Goal: Task Accomplishment & Management: Manage account settings

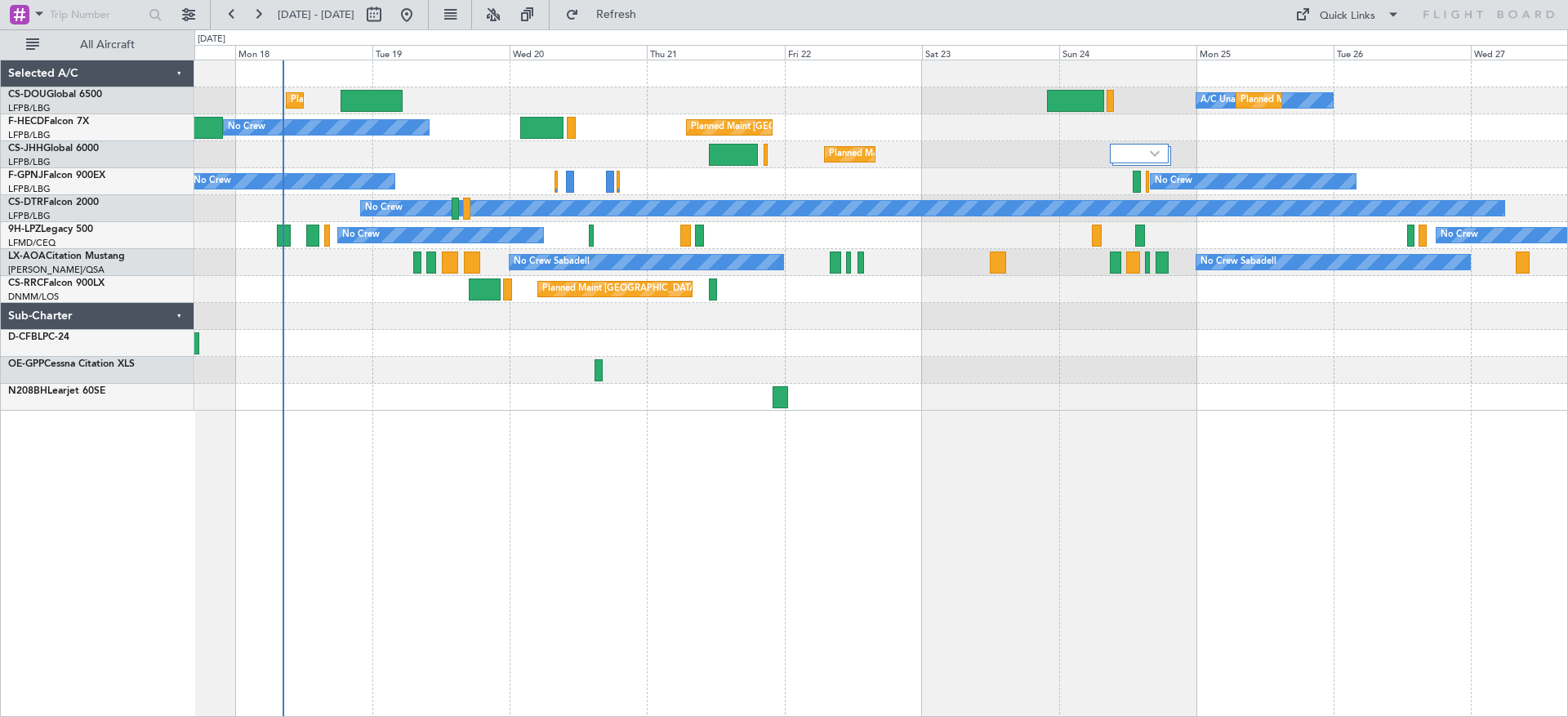
click at [376, 391] on div "Planned Maint [GEOGRAPHIC_DATA] ([GEOGRAPHIC_DATA]) A/C Unavailable Planned Mai…" at bounding box center [880, 235] width 1372 height 350
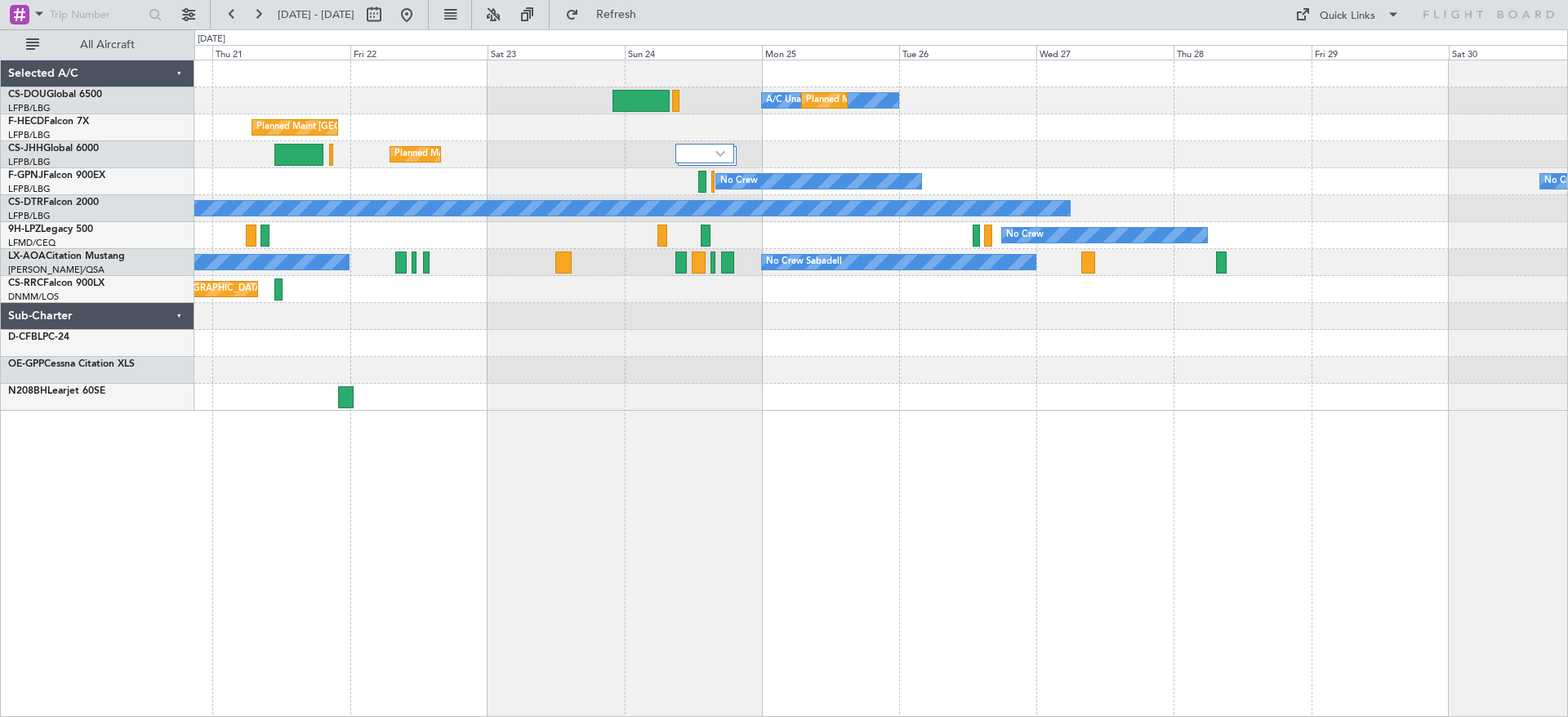
click at [543, 378] on div "A/C Unavailable Planned Maint [GEOGRAPHIC_DATA] ([GEOGRAPHIC_DATA]) Planned Mai…" at bounding box center [880, 235] width 1372 height 350
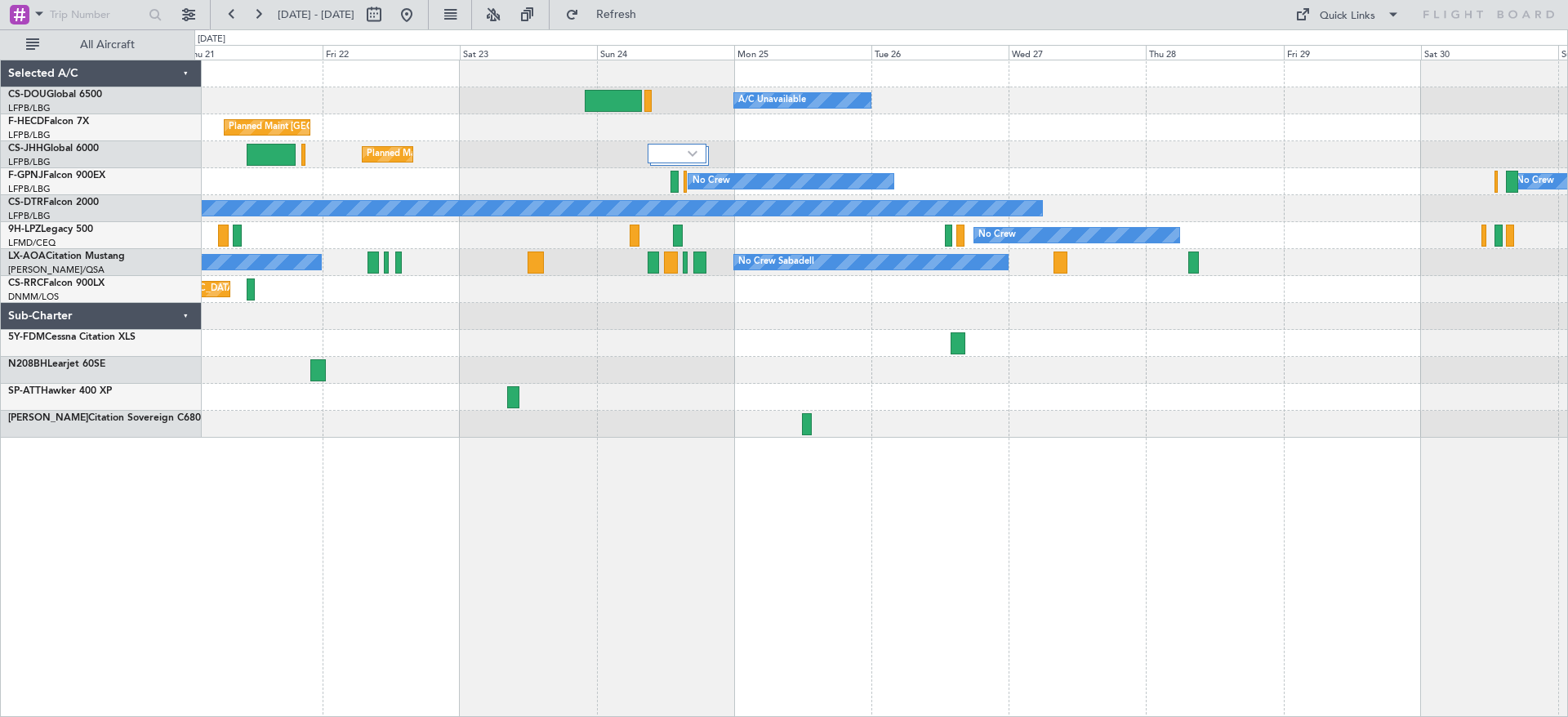
click at [689, 360] on div at bounding box center [880, 370] width 1372 height 27
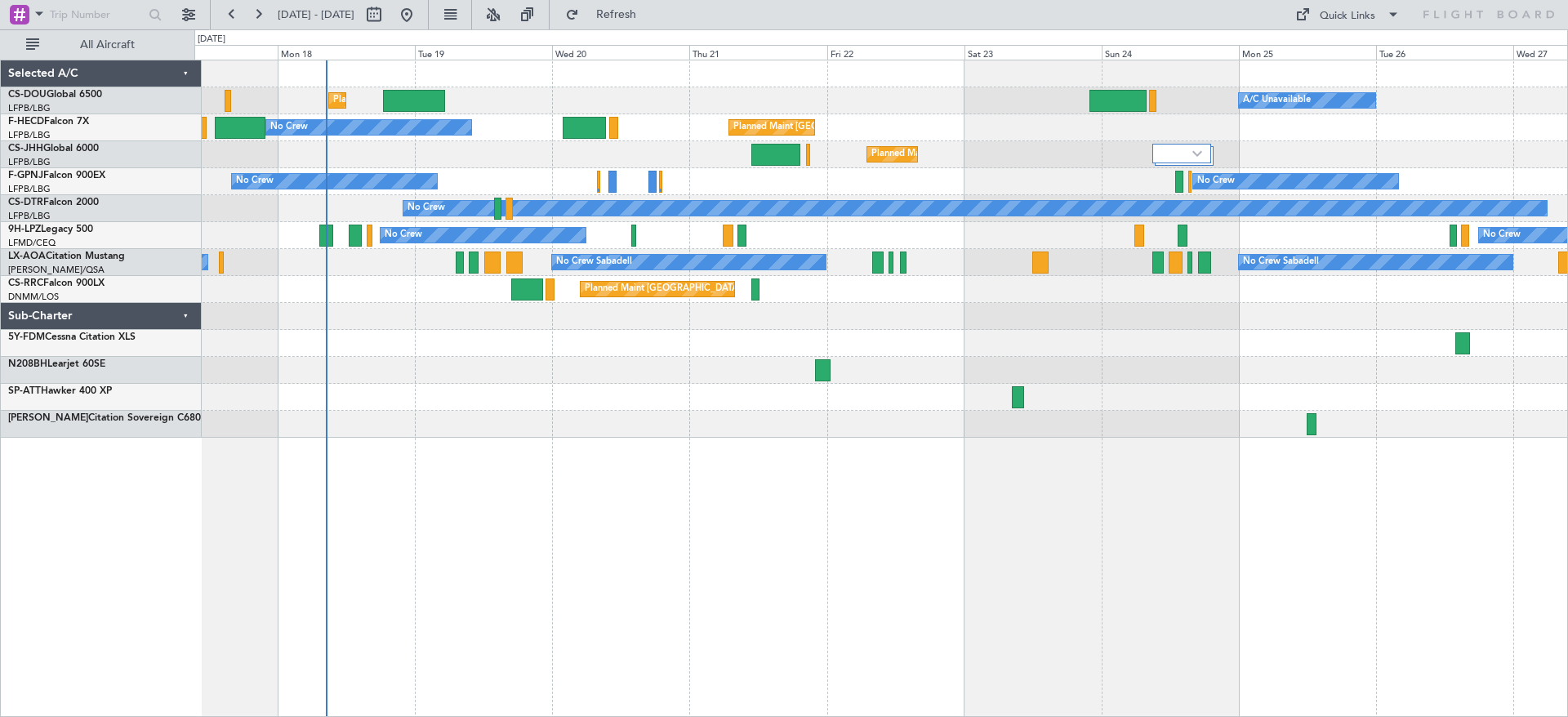
click at [1421, 340] on div at bounding box center [880, 343] width 1372 height 27
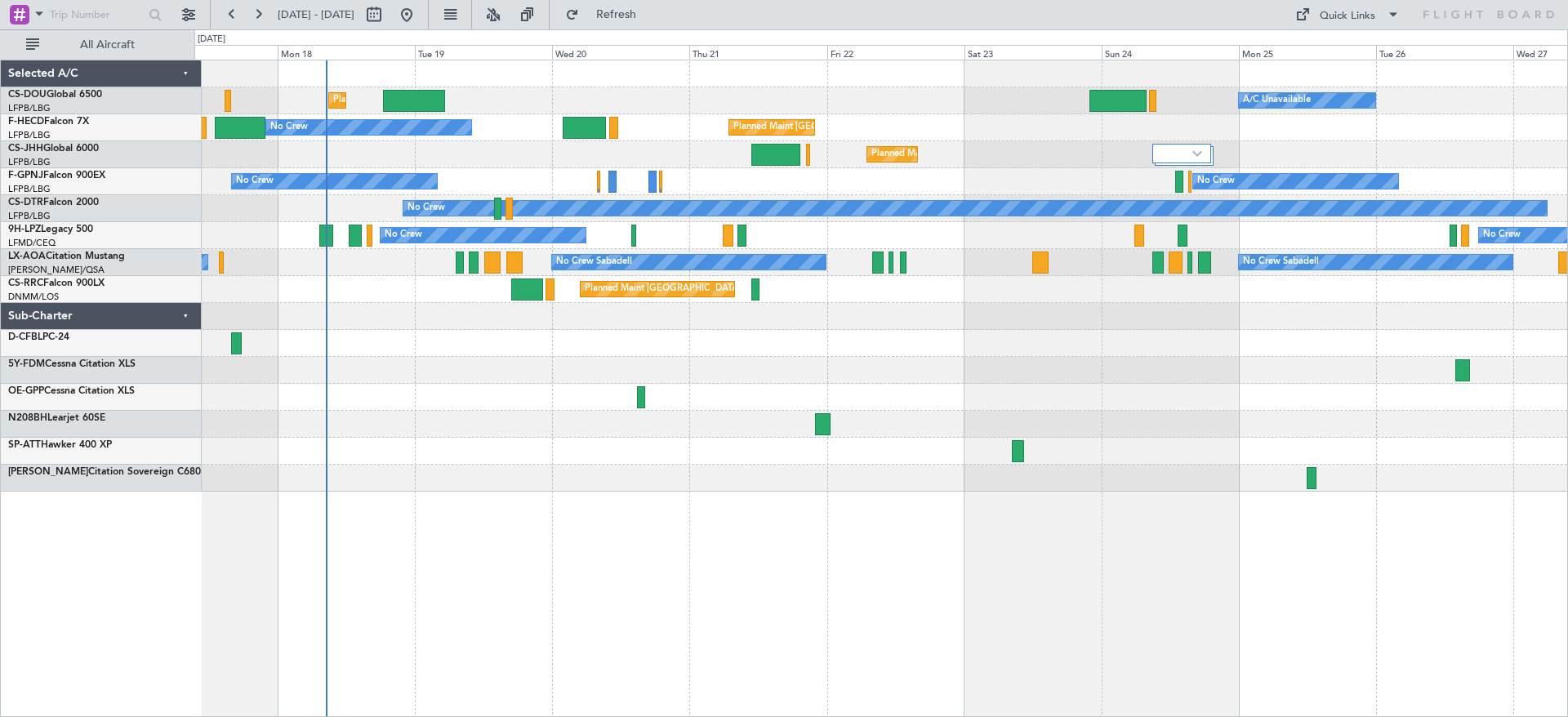
click at [828, 376] on div at bounding box center [880, 370] width 1372 height 27
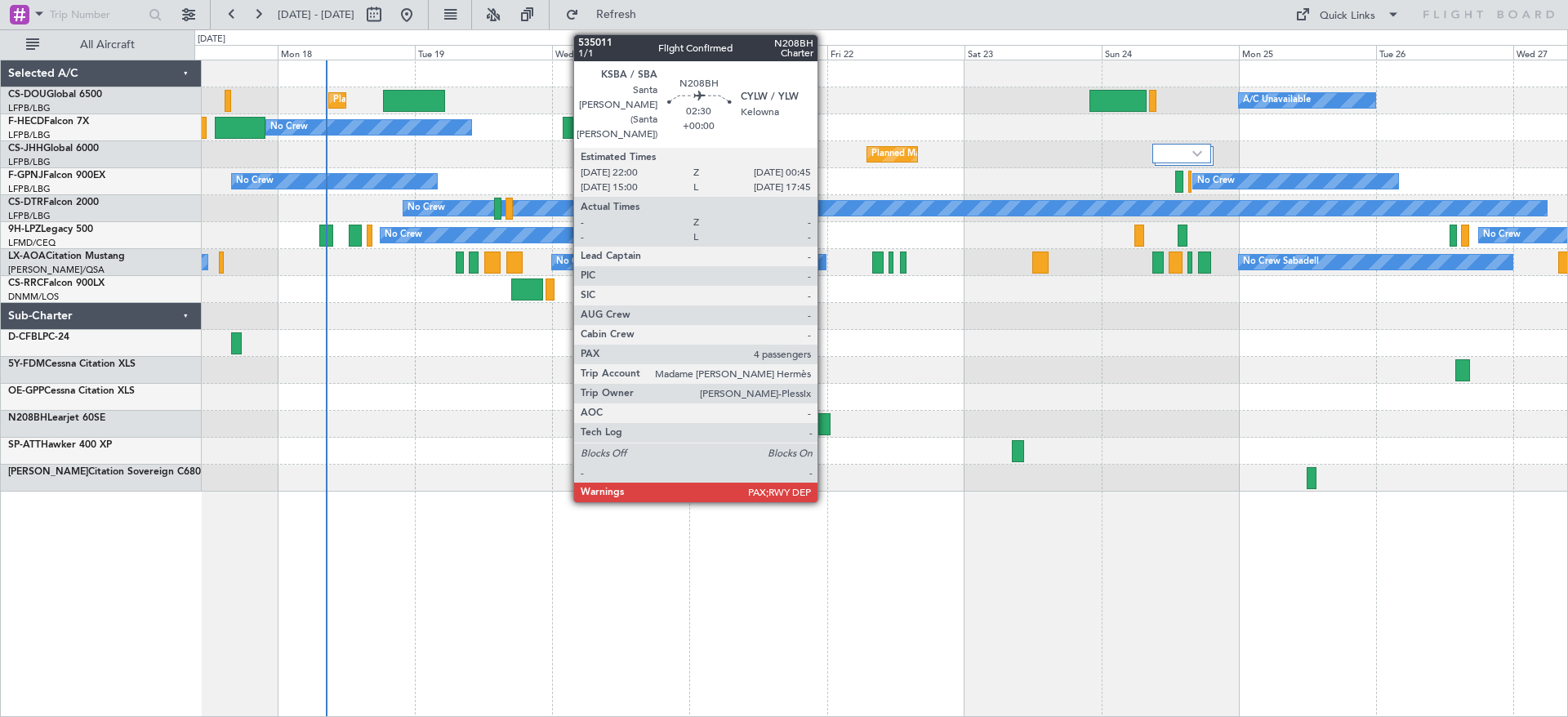
click at [824, 418] on div at bounding box center [823, 424] width 17 height 22
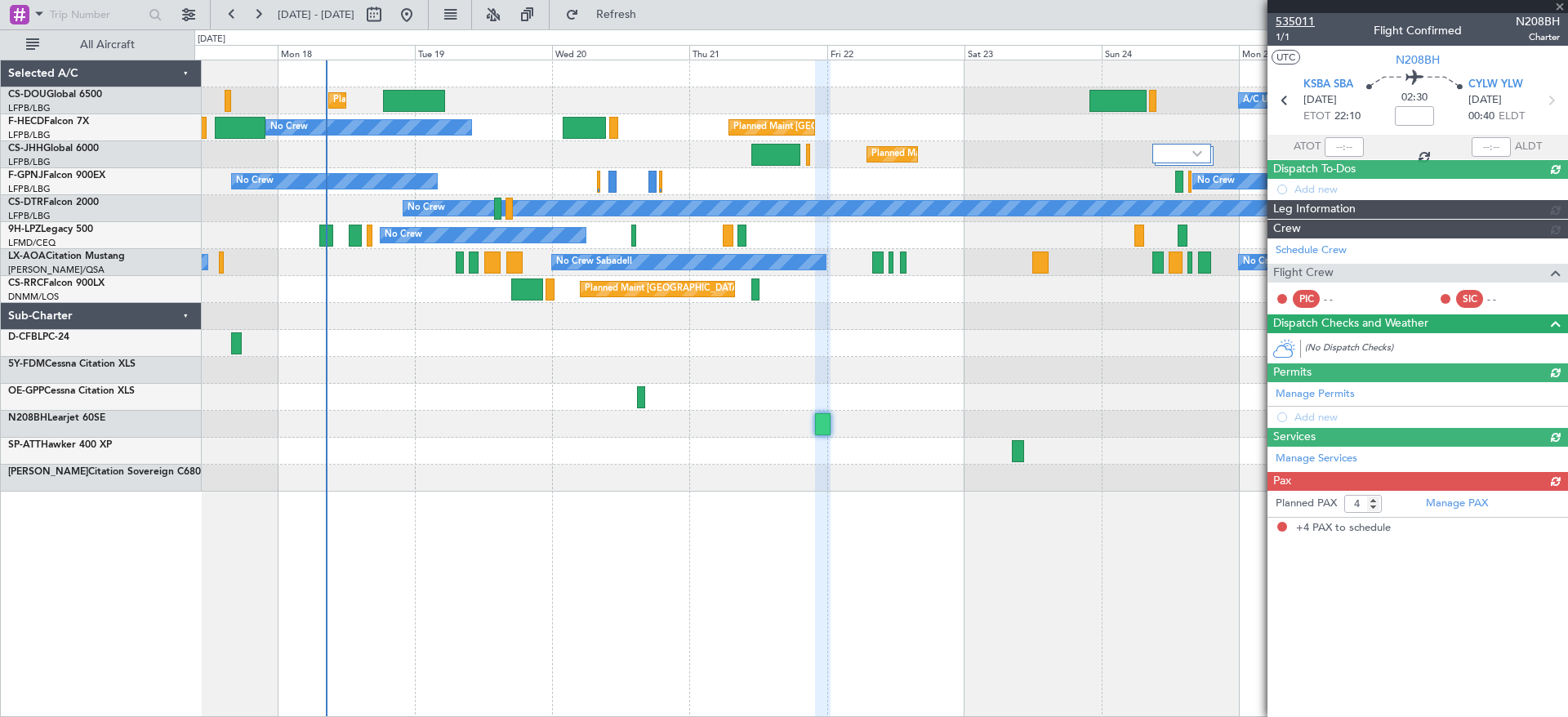
click at [1300, 16] on span "535011" at bounding box center [1295, 21] width 39 height 17
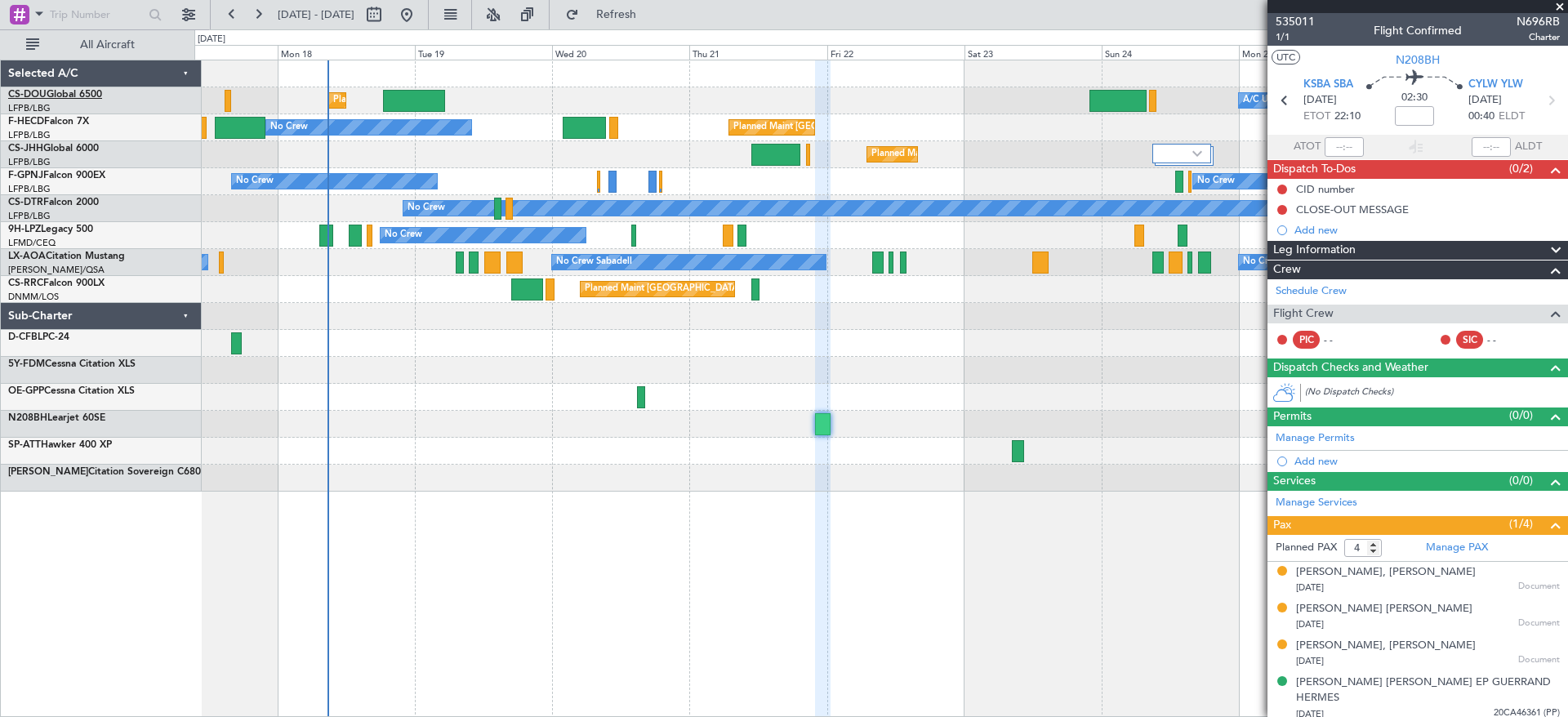
click at [74, 97] on link "CS-DOU Global 6500" at bounding box center [55, 95] width 94 height 10
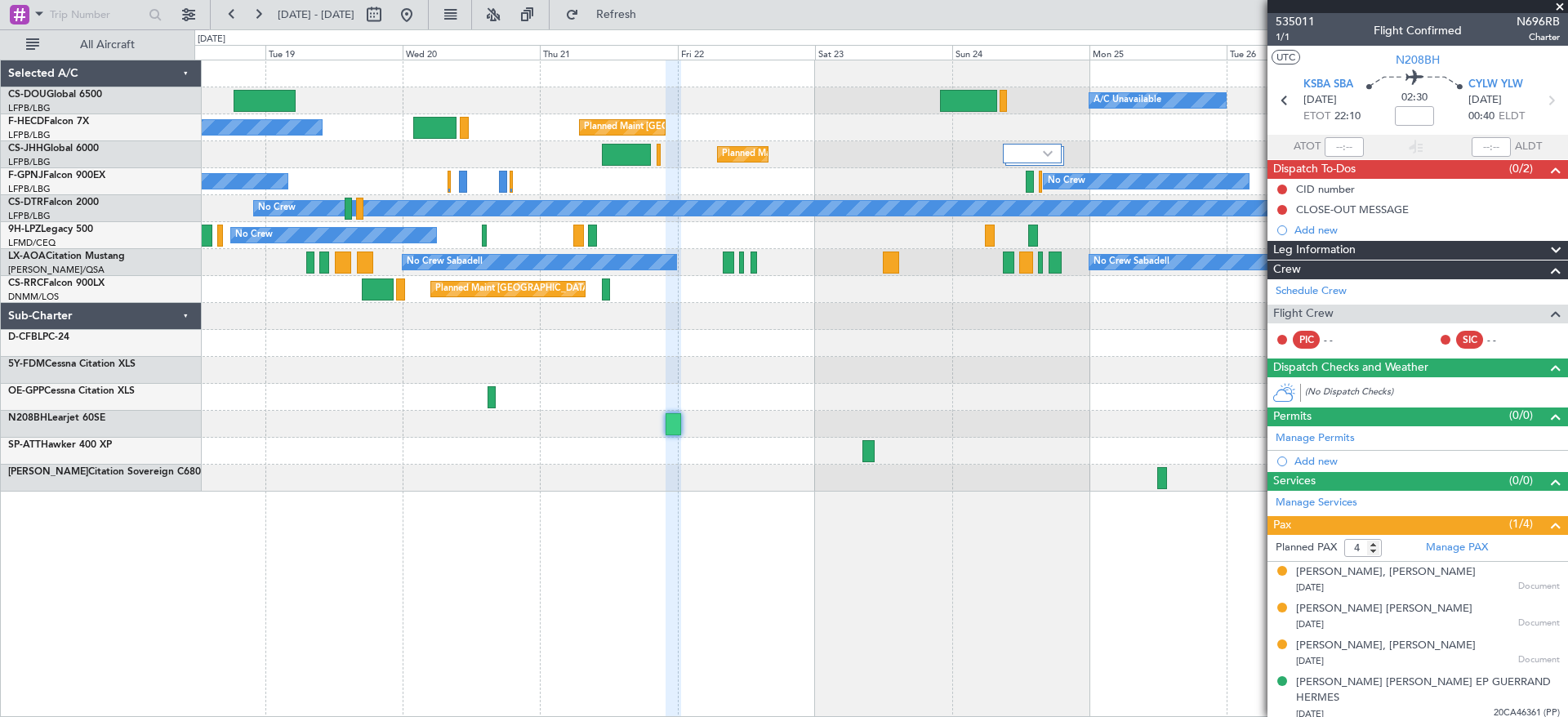
click at [732, 397] on div "Planned Maint London (Luton) Planned Maint Paris (Le Bourget) A/C Unavailable N…" at bounding box center [880, 276] width 1372 height 431
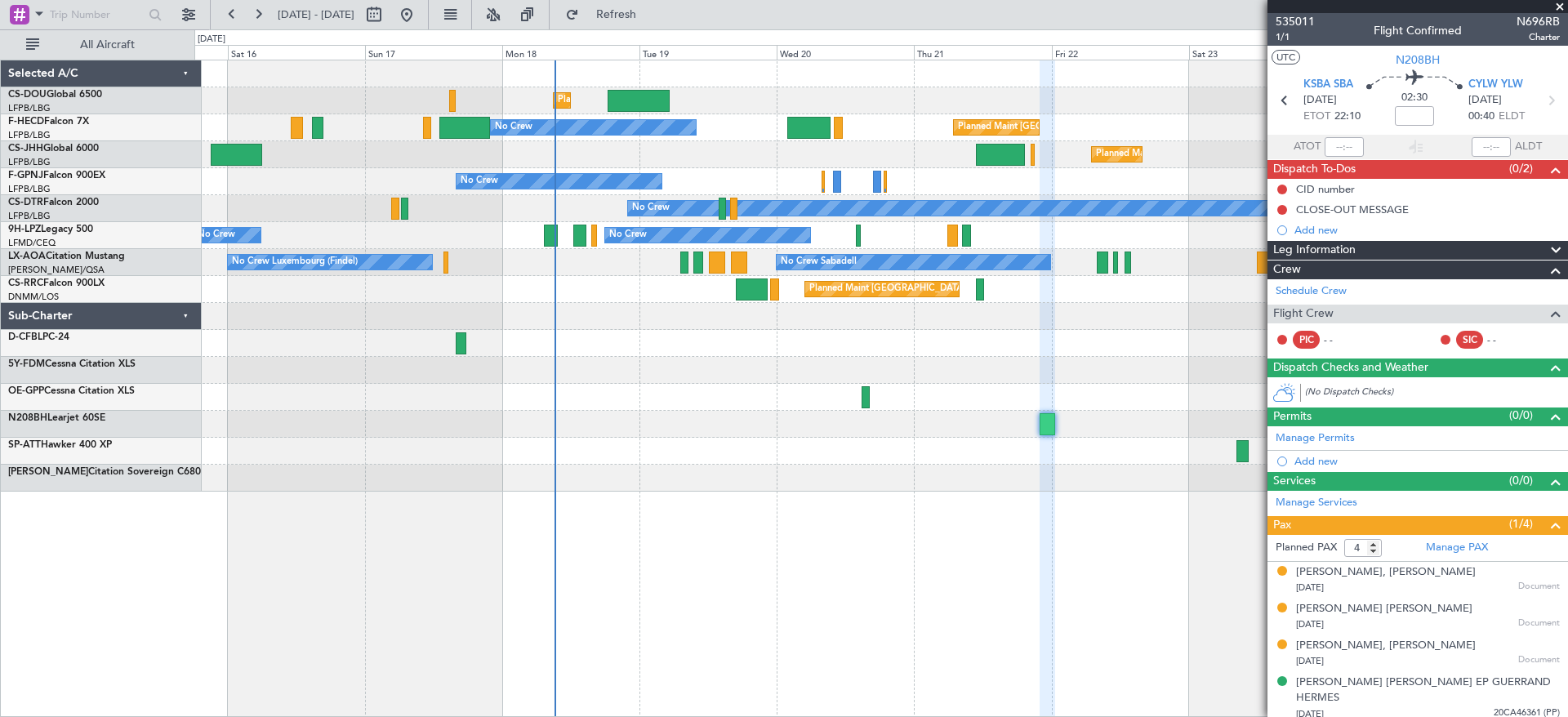
click at [888, 425] on div "Planned Maint London (Luton) Planned Maint Paris (Le Bourget) A/C Unavailable U…" at bounding box center [880, 276] width 1372 height 431
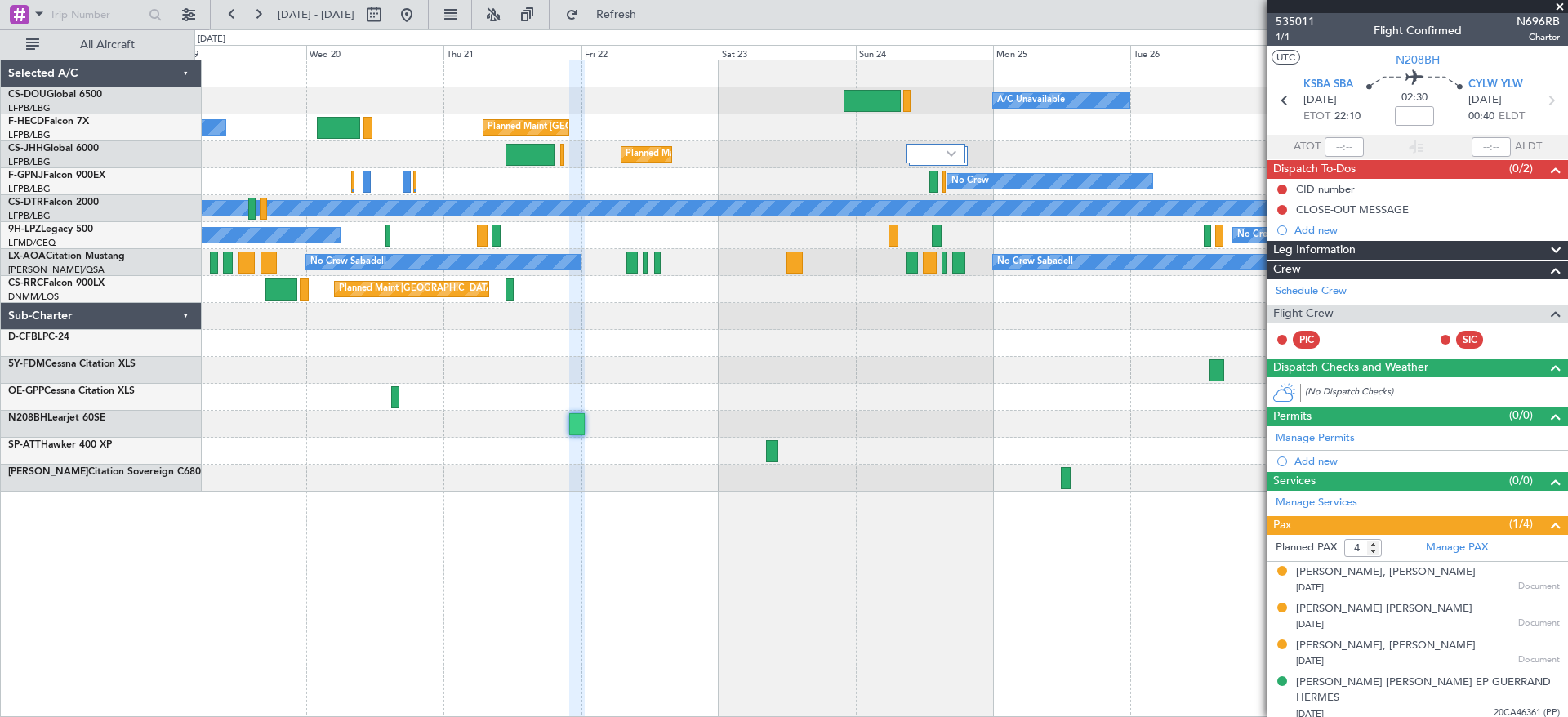
click at [574, 387] on div "Planned Maint Paris (Le Bourget) A/C Unavailable Planned Maint London (Luton) N…" at bounding box center [880, 276] width 1372 height 431
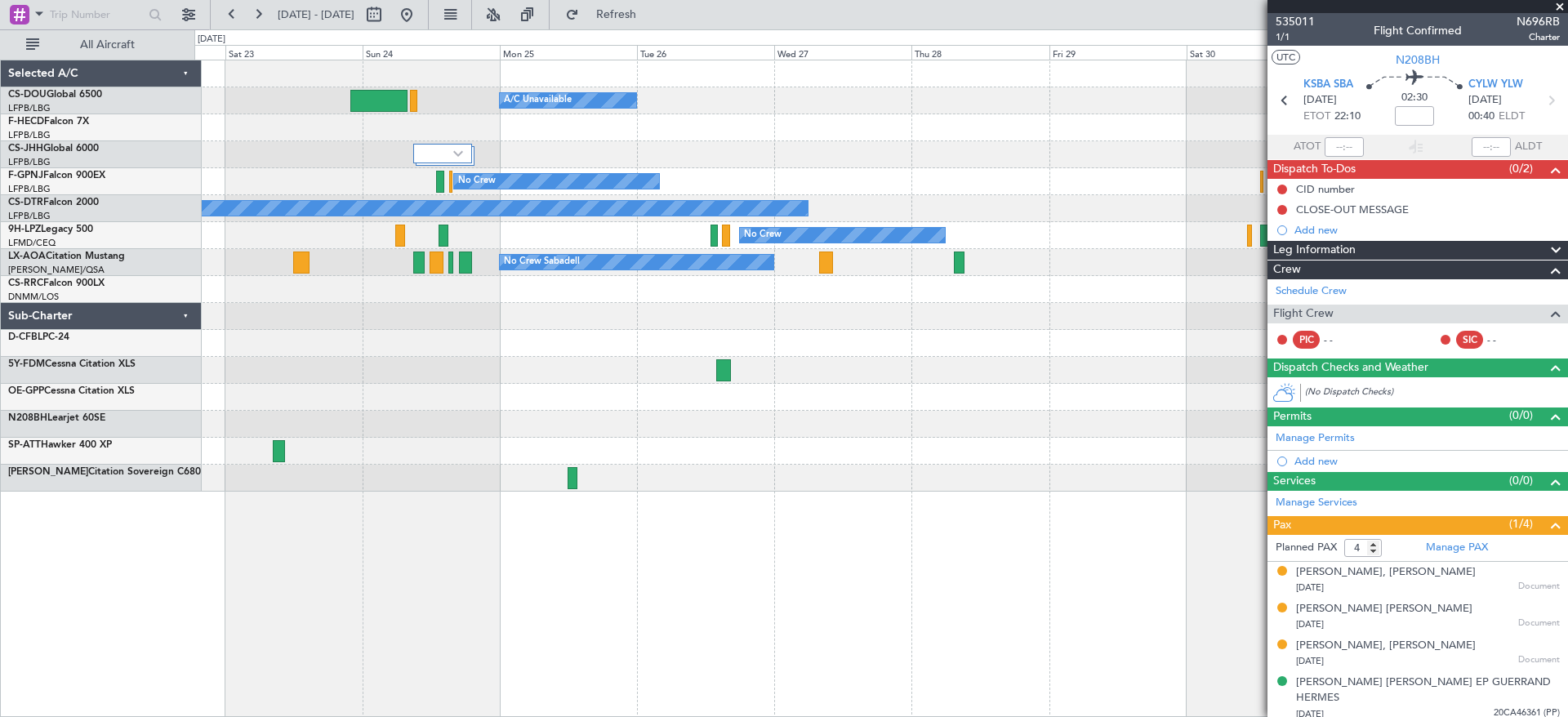
click at [809, 98] on div "Planned Maint Paris (Le Bourget) A/C Unavailable" at bounding box center [880, 101] width 1372 height 27
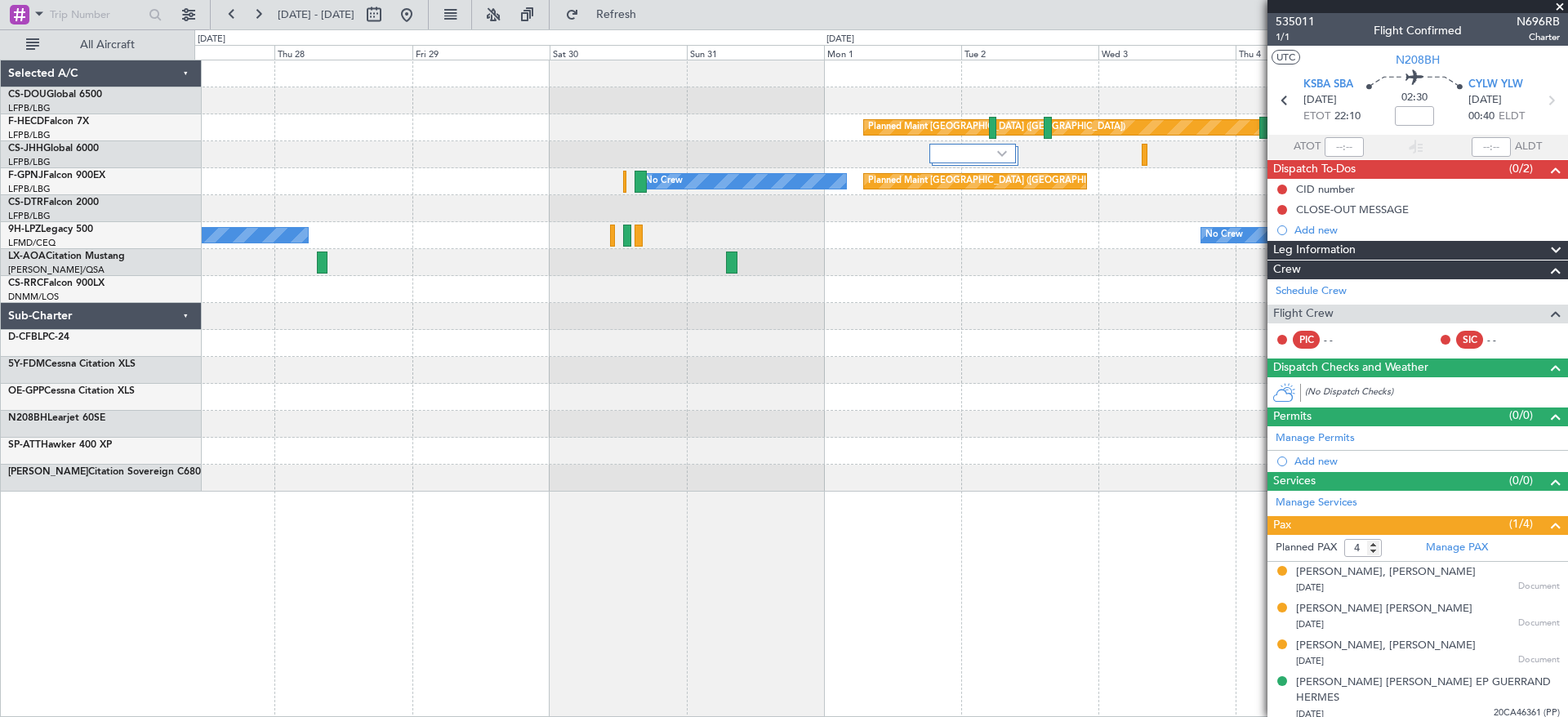
click at [297, 212] on div "A/C Unavailable Planned Maint Paris (Le Bourget) Planned Maint Paris (Le Bourge…" at bounding box center [880, 276] width 1372 height 431
click at [611, 314] on div "A/C Unavailable Planned Maint Paris (Le Bourget) Planned Maint Paris (Le Bourge…" at bounding box center [880, 276] width 1372 height 431
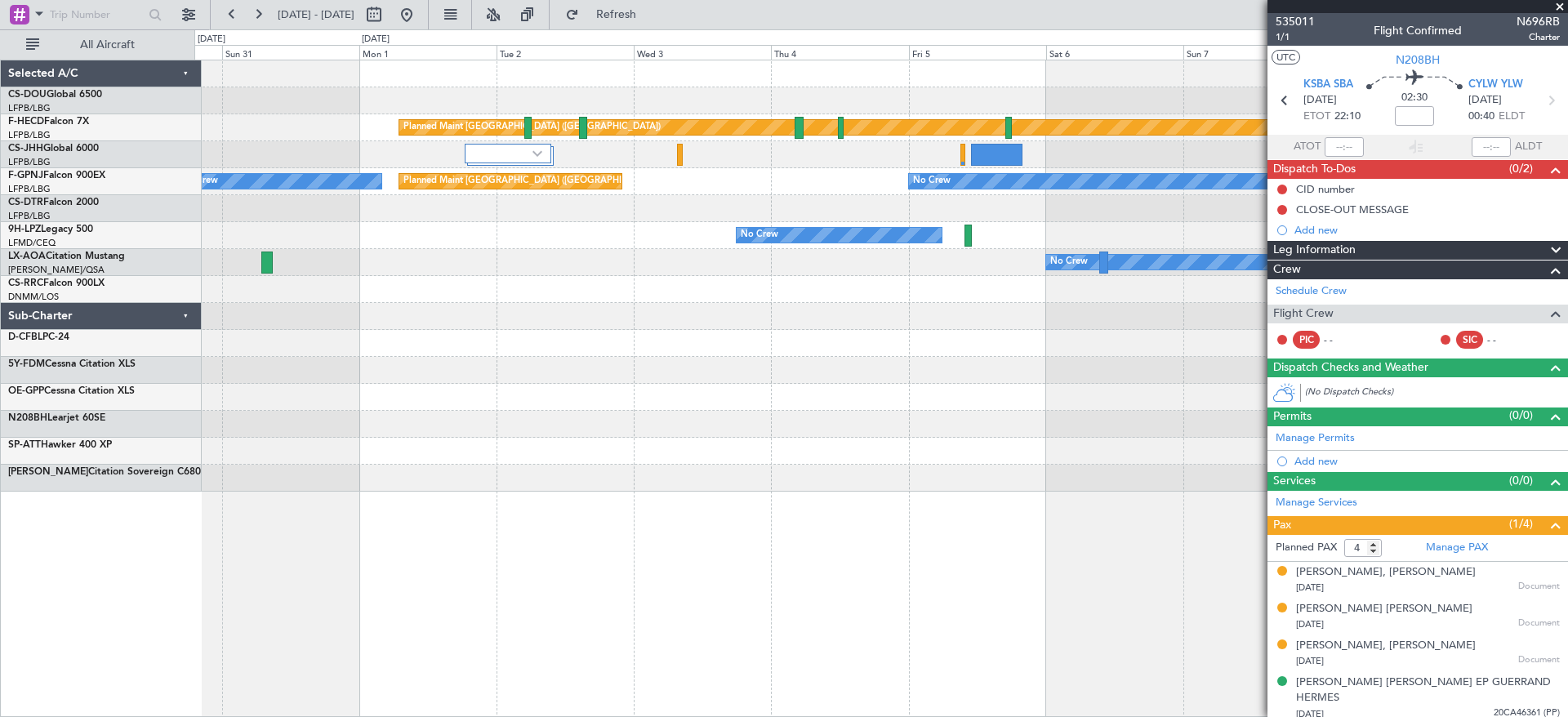
click at [557, 297] on div at bounding box center [880, 289] width 1372 height 27
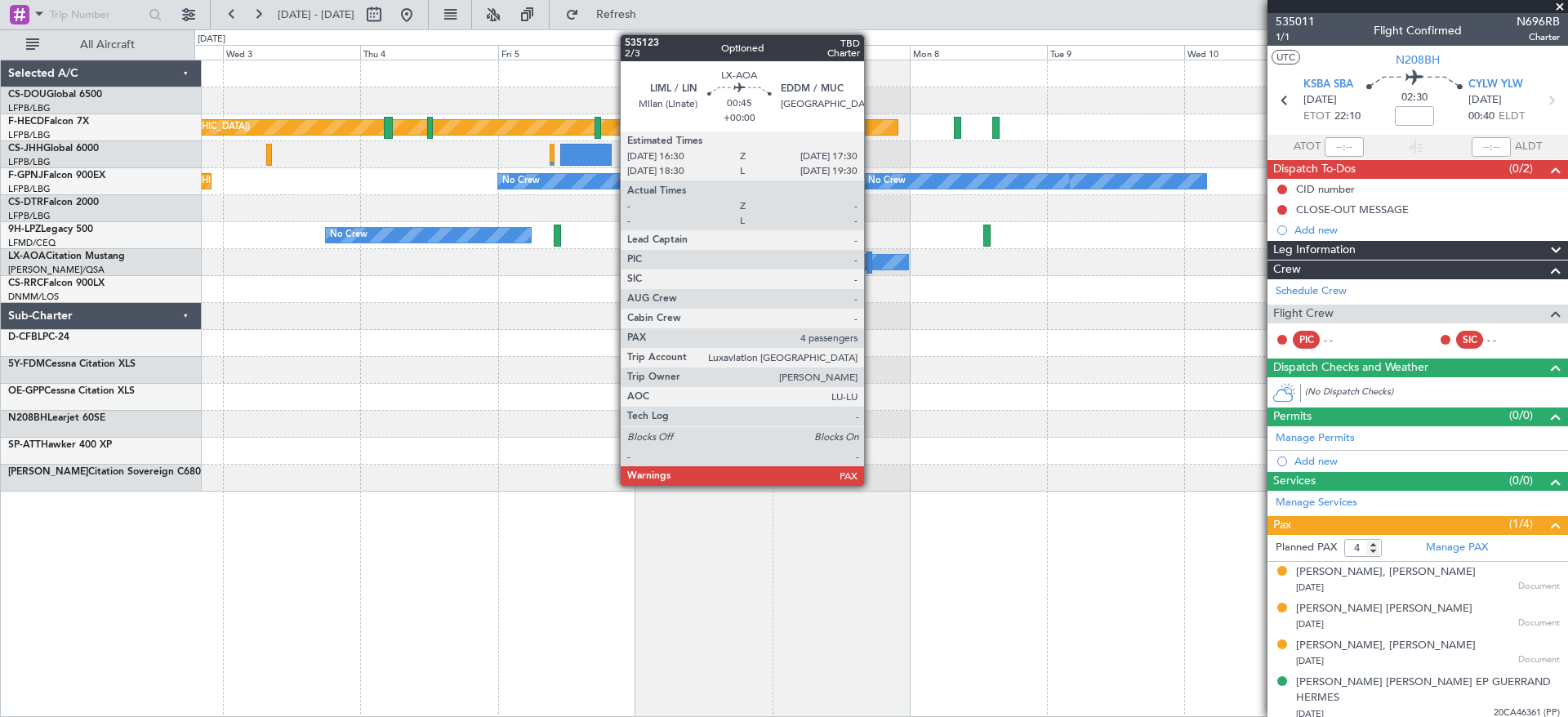
click at [535, 231] on div "Planned Maint Paris (Le Bourget) Planned Maint Paris (Le Bourget) No Crew No Cr…" at bounding box center [880, 276] width 1372 height 431
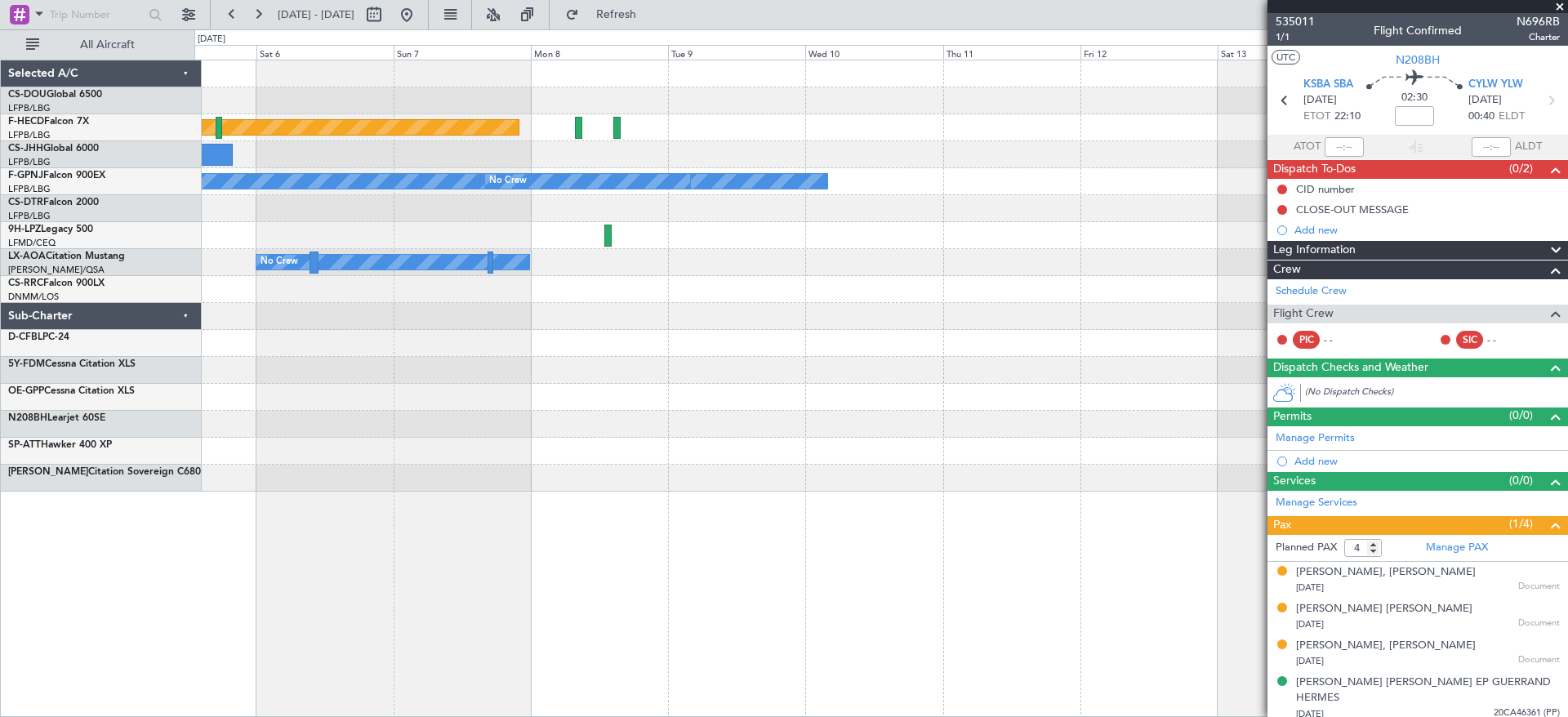
click at [325, 256] on div "Planned Maint Paris (Le Bourget) No Crew No Crew No Crew No Crew" at bounding box center [880, 276] width 1372 height 431
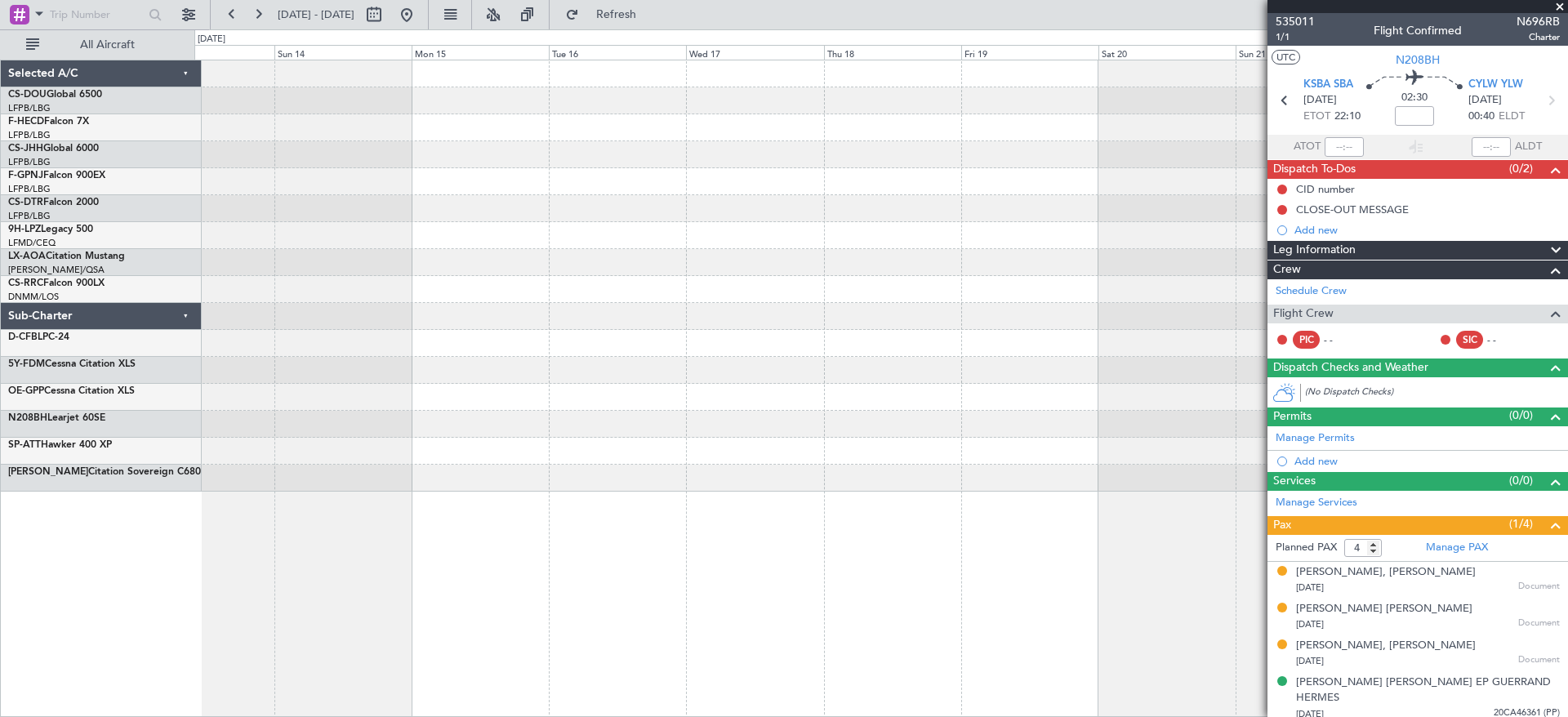
click at [406, 273] on div at bounding box center [880, 262] width 1372 height 27
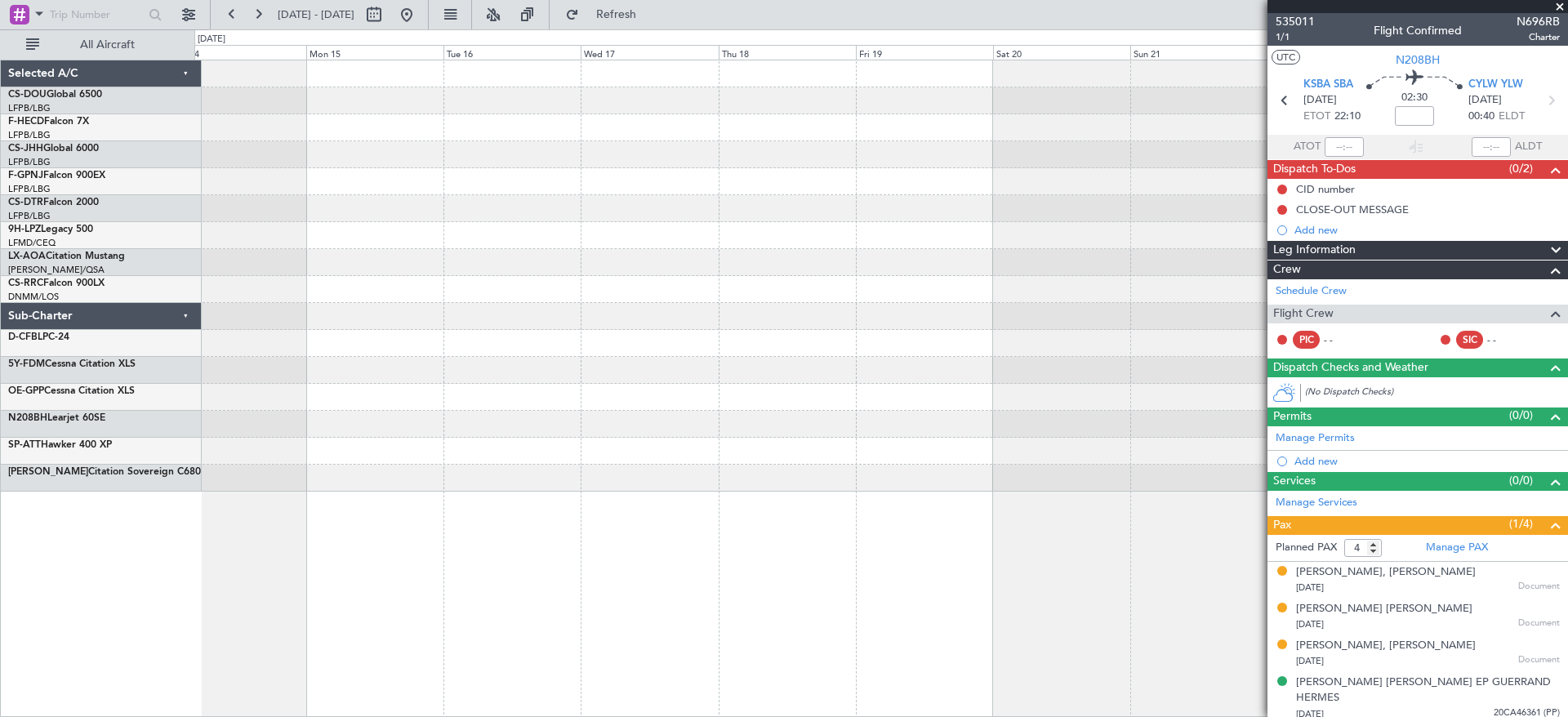
click at [0, 269] on div "Selected A/C CS-DOU Global 6500 LFPB/LBG Paris (Le Bourget) F-HECD Falcon 7X LF…" at bounding box center [784, 373] width 1568 height 687
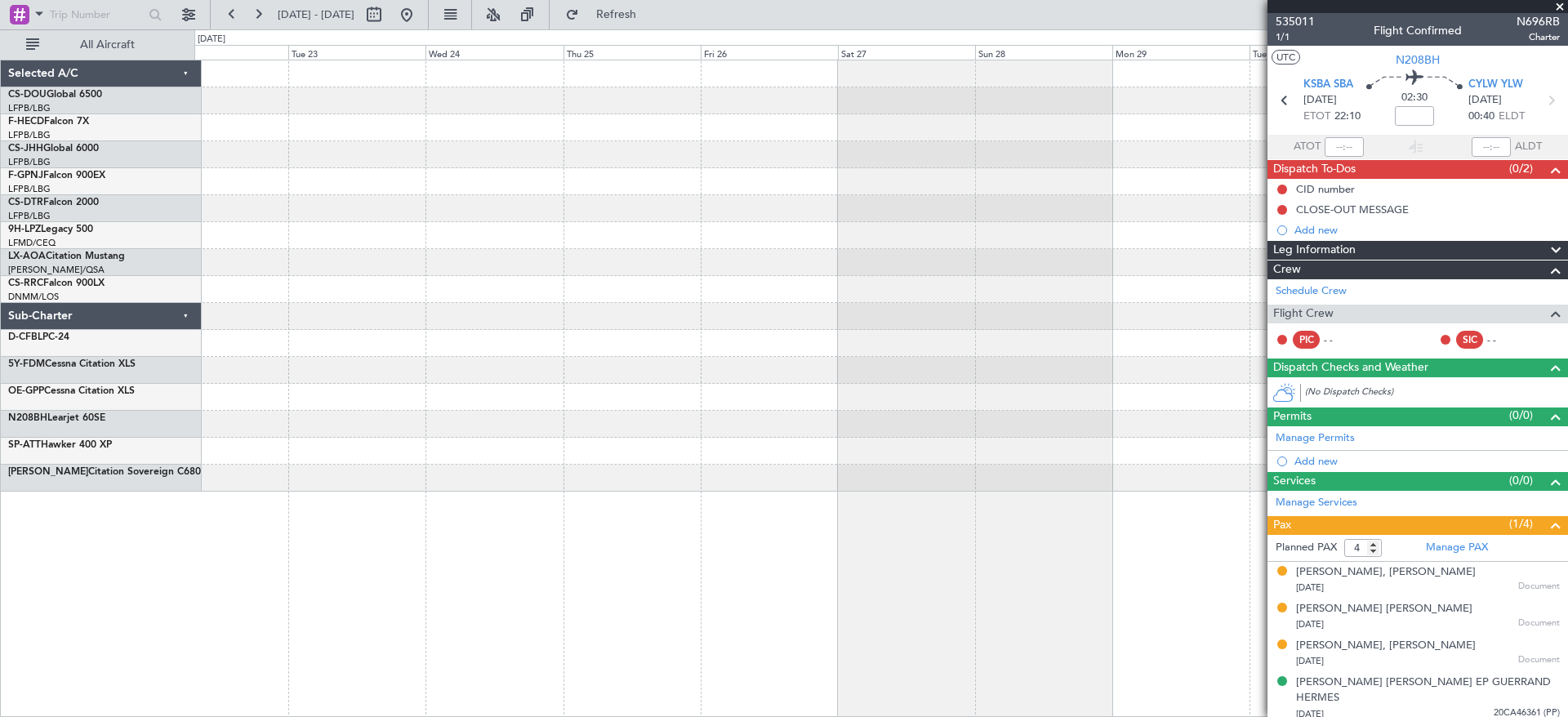
click at [629, 241] on div at bounding box center [880, 276] width 1372 height 431
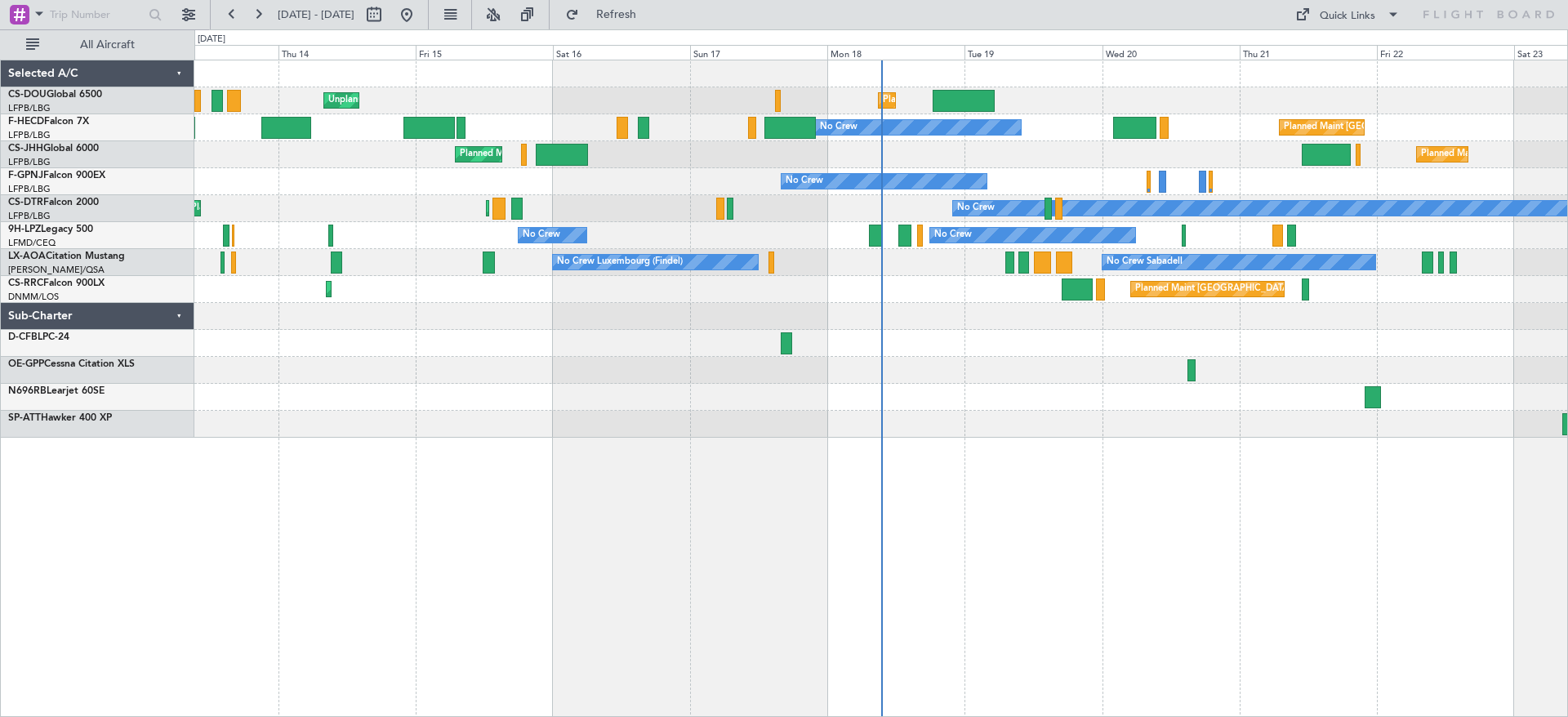
click at [453, 469] on div "Unplanned Maint [GEOGRAPHIC_DATA] ([GEOGRAPHIC_DATA]) Planned Maint [GEOGRAPHIC…" at bounding box center [881, 388] width 1373 height 658
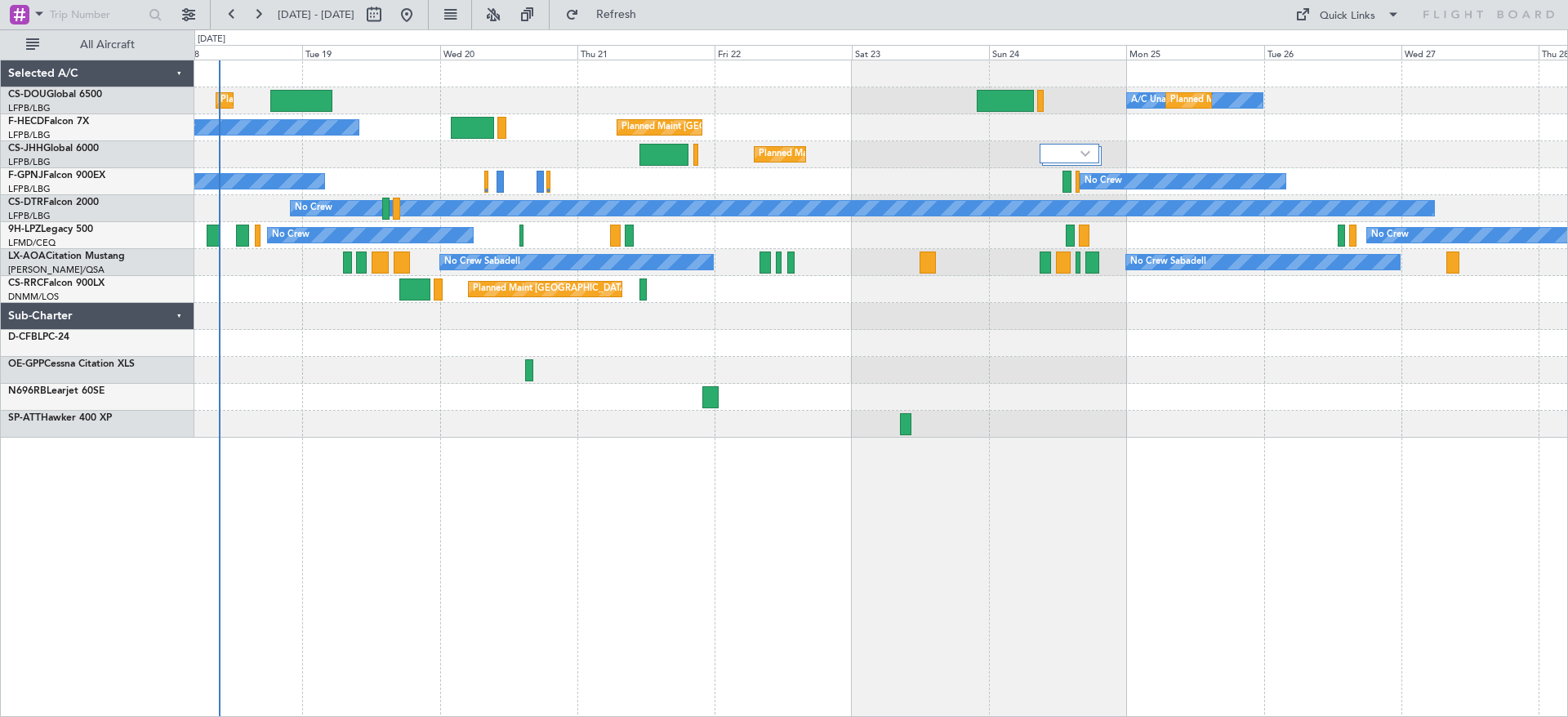
click at [633, 397] on div "Planned Maint [GEOGRAPHIC_DATA] ([GEOGRAPHIC_DATA]) A/C Unavailable Planned Mai…" at bounding box center [880, 249] width 1372 height 377
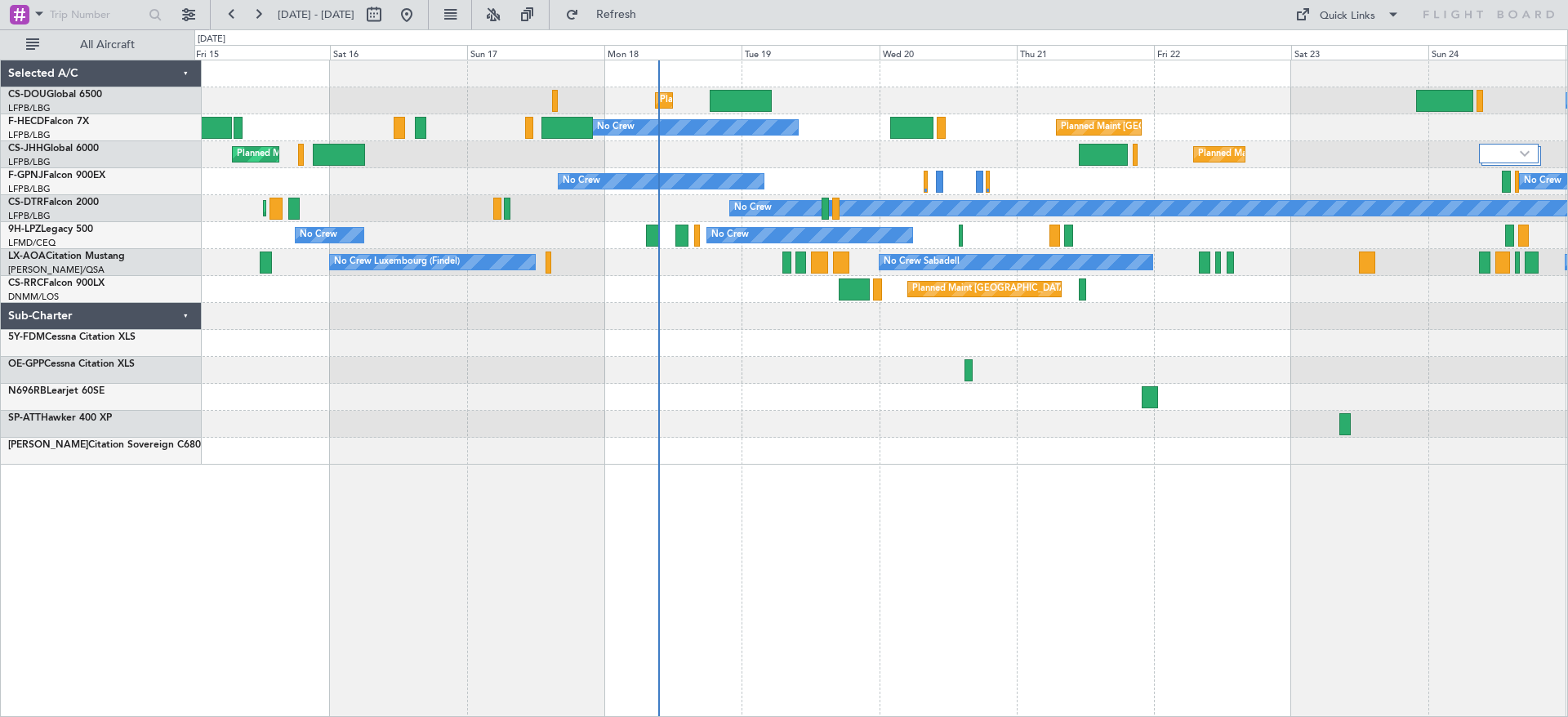
click at [800, 161] on div "A/C Unavailable Planned Maint [GEOGRAPHIC_DATA] ([GEOGRAPHIC_DATA]) Unplanned M…" at bounding box center [880, 262] width 1372 height 404
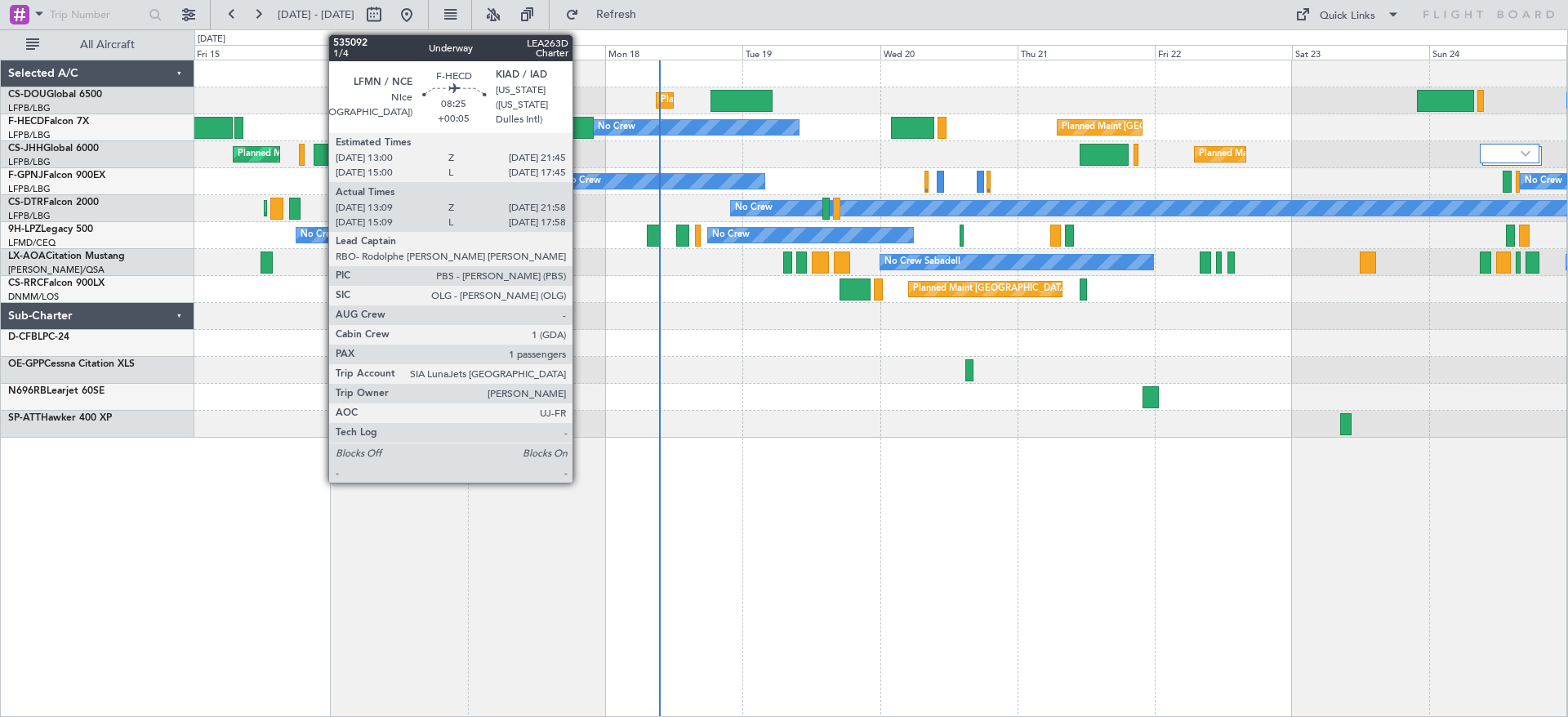
click at [580, 126] on div at bounding box center [567, 127] width 50 height 22
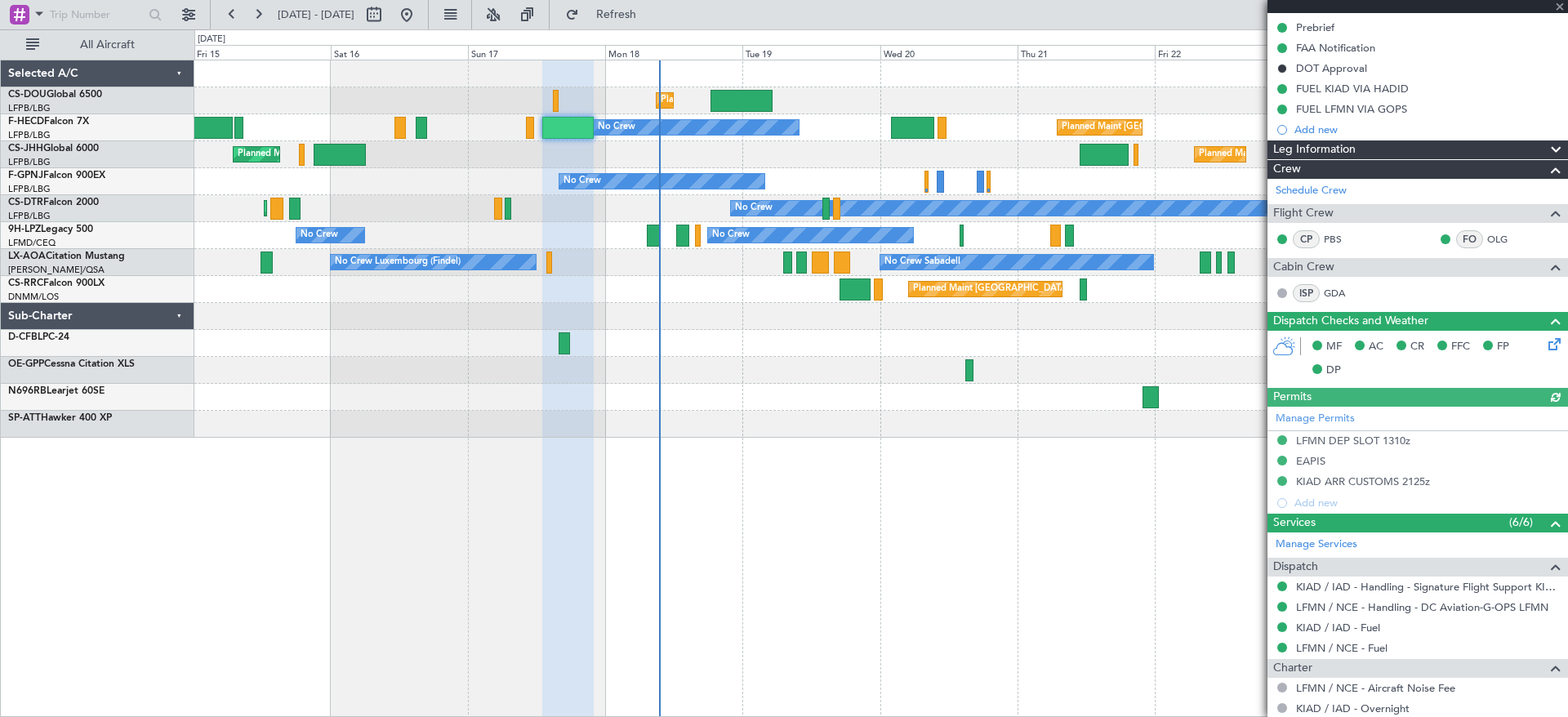
scroll to position [368, 0]
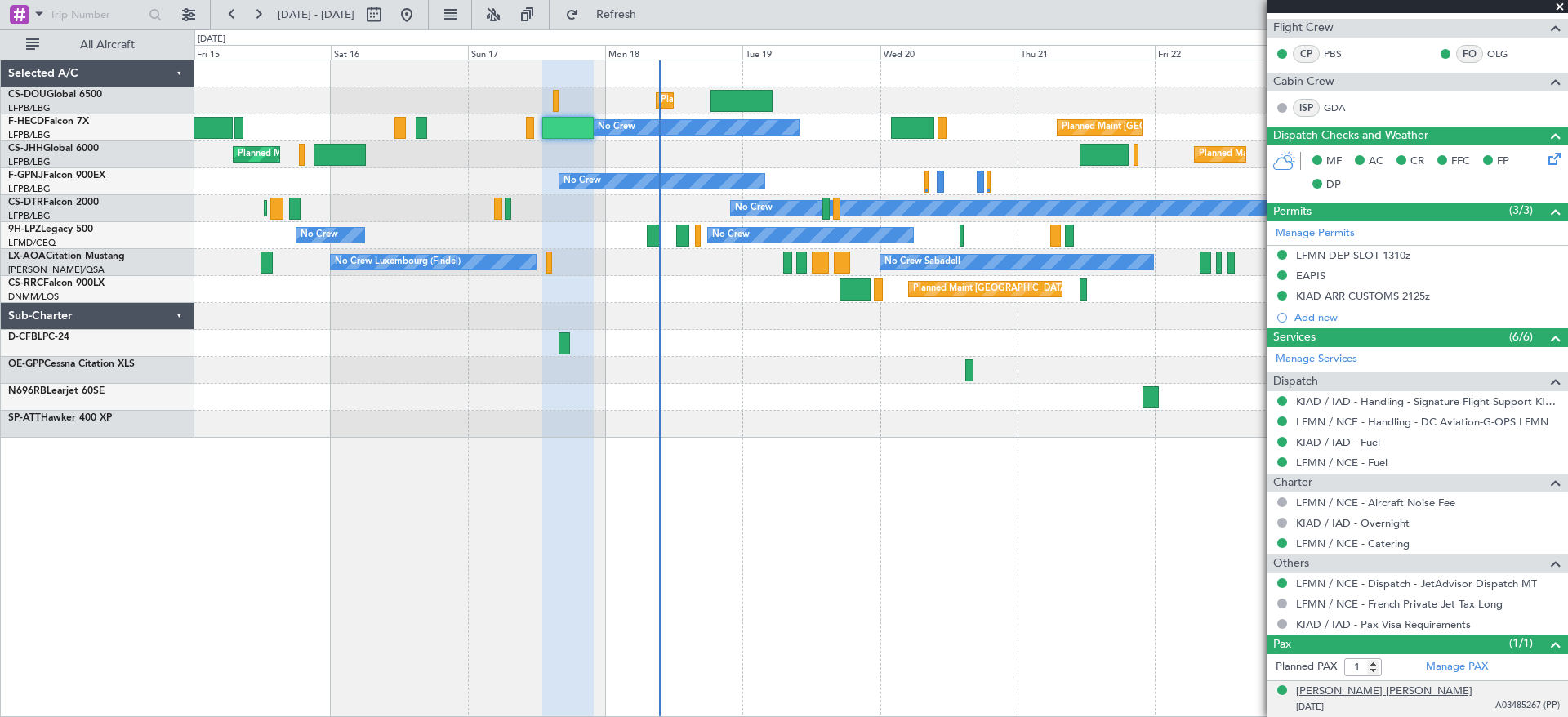
drag, startPoint x: 1382, startPoint y: 685, endPoint x: 1349, endPoint y: 683, distance: 33.1
click at [1349, 683] on div "[PERSON_NAME] [PERSON_NAME] [DATE] A03485267 (PP)" at bounding box center [1428, 699] width 264 height 32
click at [975, 527] on div "A/C Unavailable Planned Maint [GEOGRAPHIC_DATA] ([GEOGRAPHIC_DATA]) Unplanned M…" at bounding box center [881, 388] width 1373 height 658
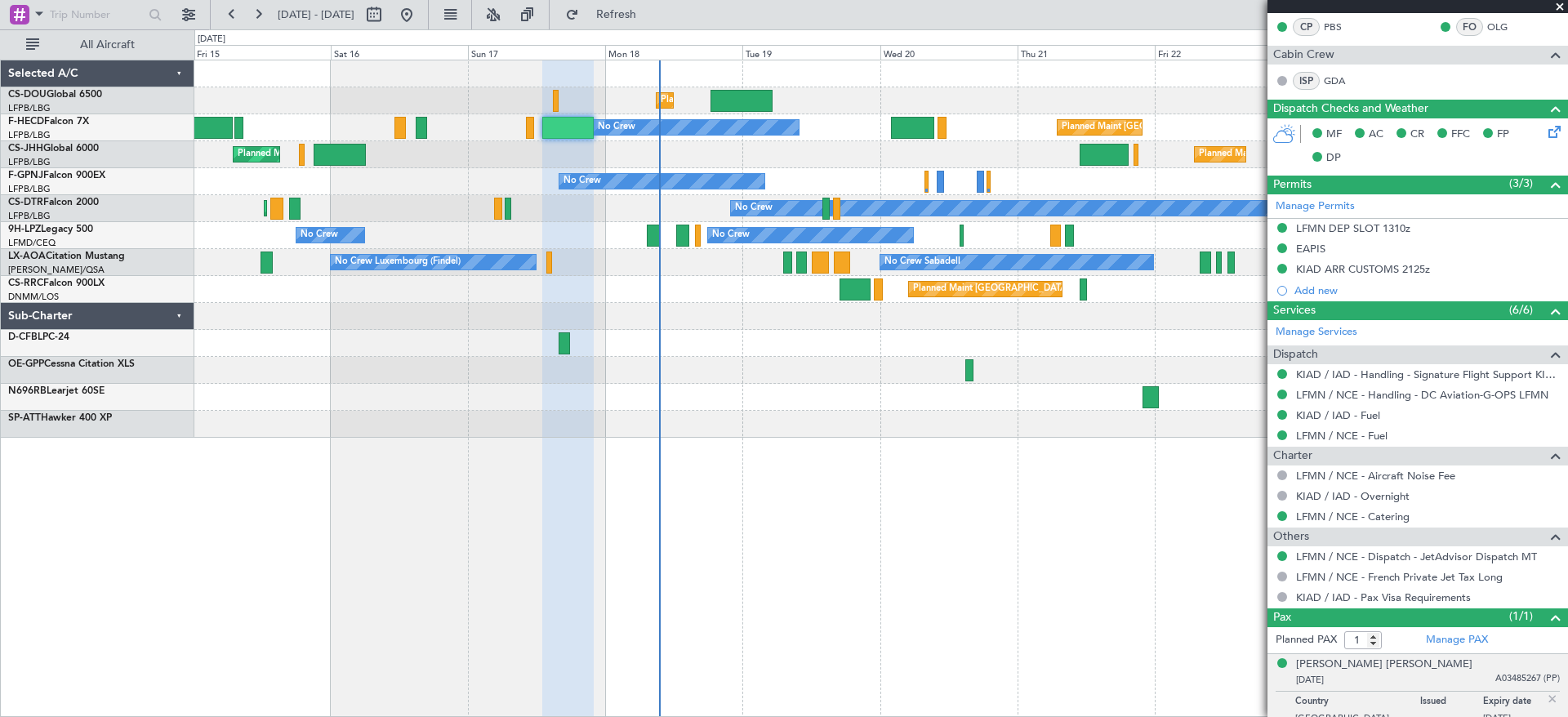
scroll to position [407, 0]
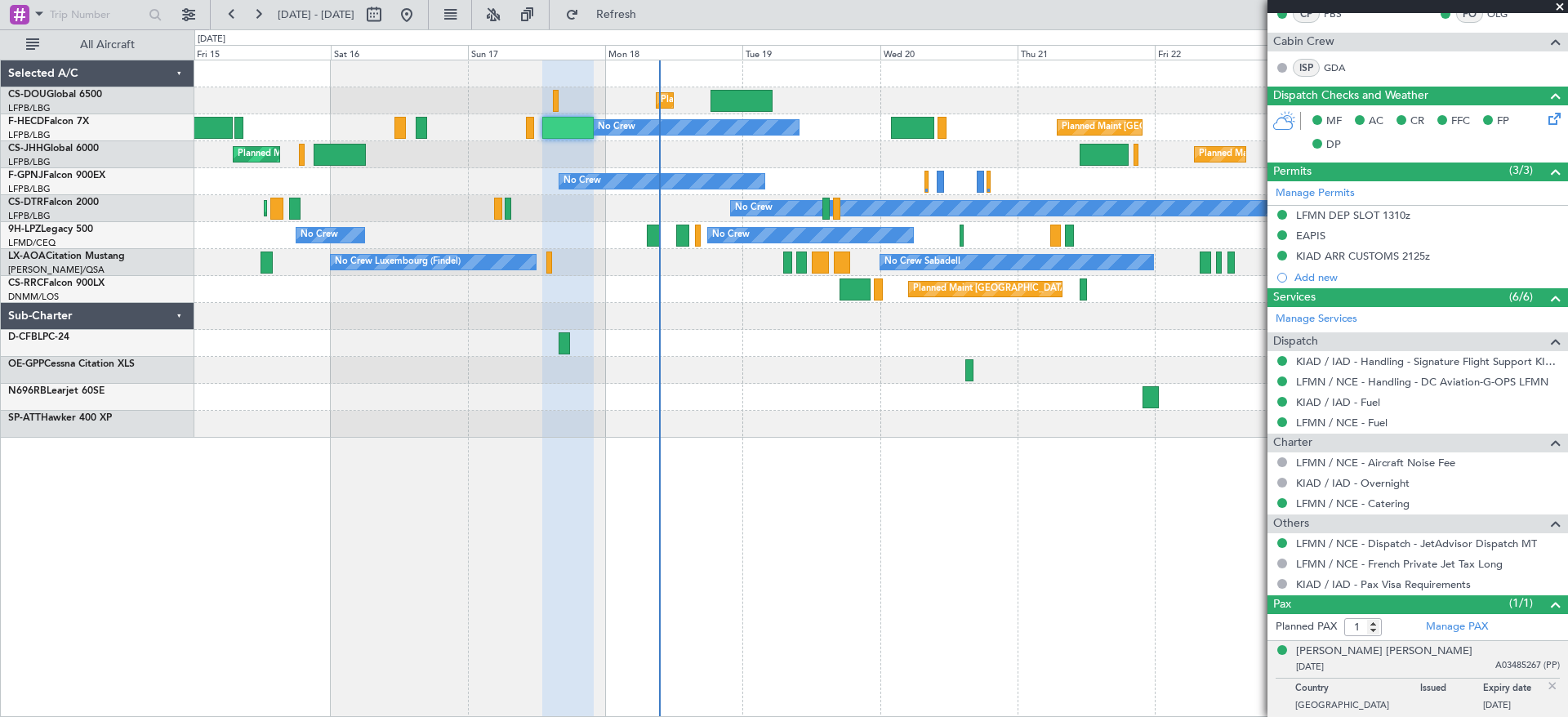
click at [416, 156] on div "Planned Maint [GEOGRAPHIC_DATA] ([GEOGRAPHIC_DATA]) Planned Maint [GEOGRAPHIC_D…" at bounding box center [880, 154] width 1372 height 27
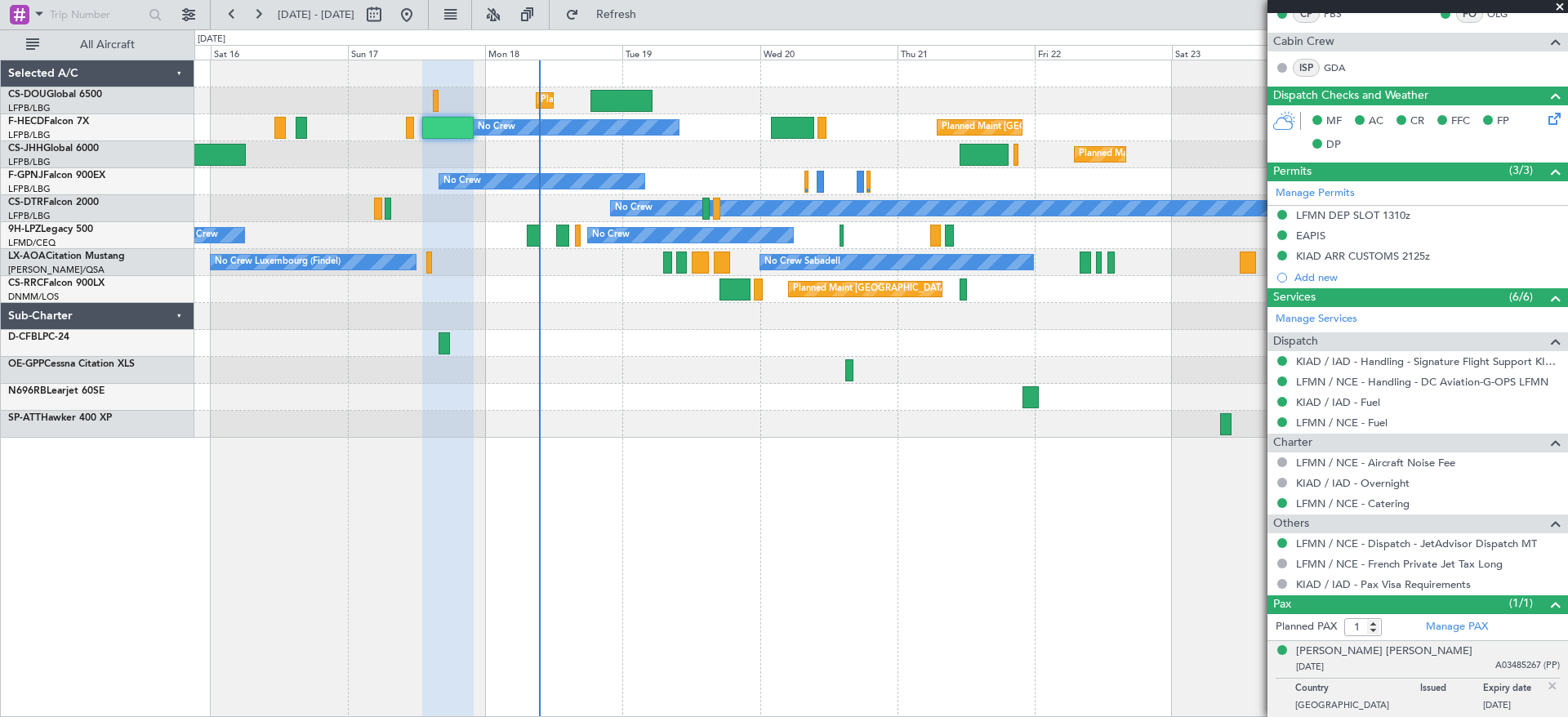
click at [784, 180] on div "Planned Maint [GEOGRAPHIC_DATA] ([GEOGRAPHIC_DATA]) A/C Unavailable Planned Mai…" at bounding box center [880, 249] width 1372 height 377
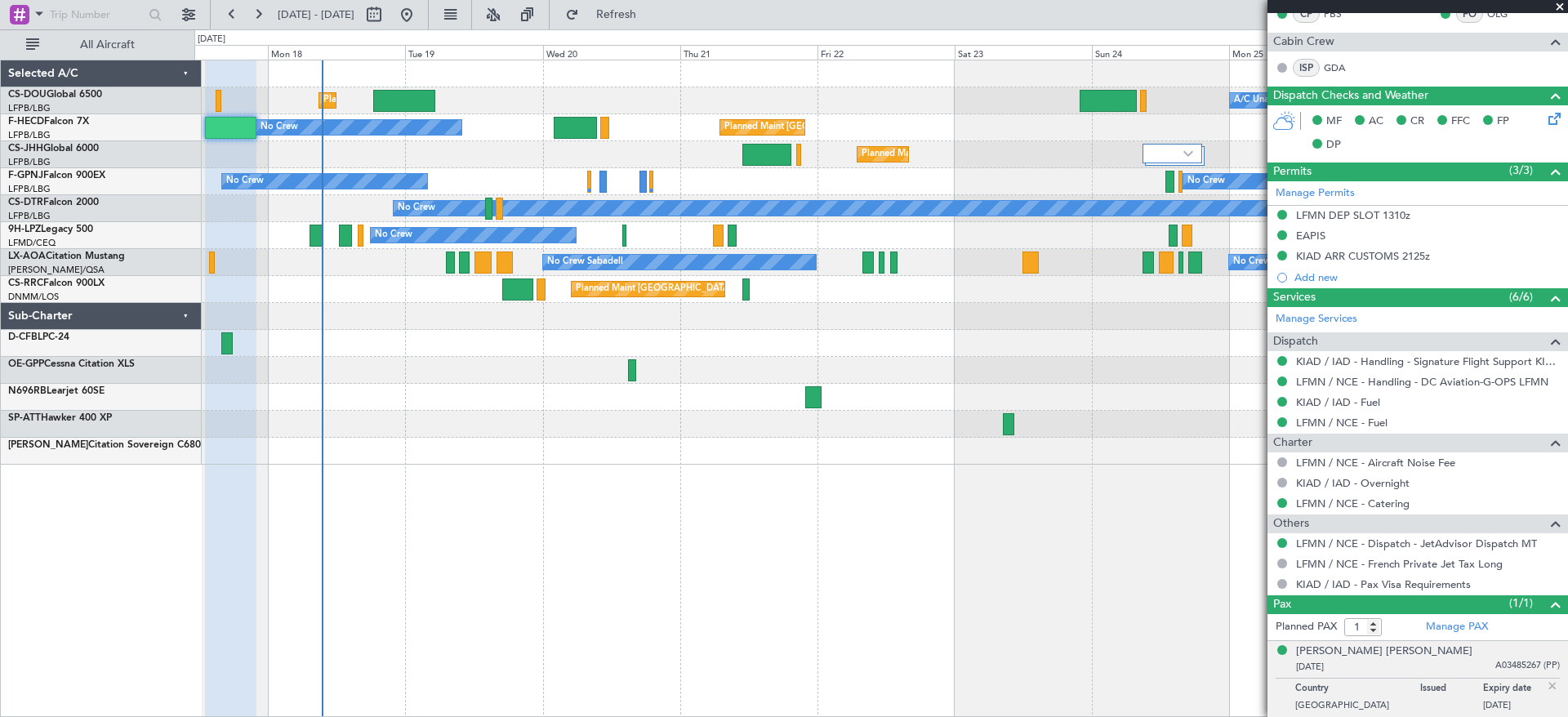
click at [848, 148] on div "Planned Maint [GEOGRAPHIC_DATA] ([GEOGRAPHIC_DATA]) A/C Unavailable Planned Mai…" at bounding box center [880, 262] width 1372 height 404
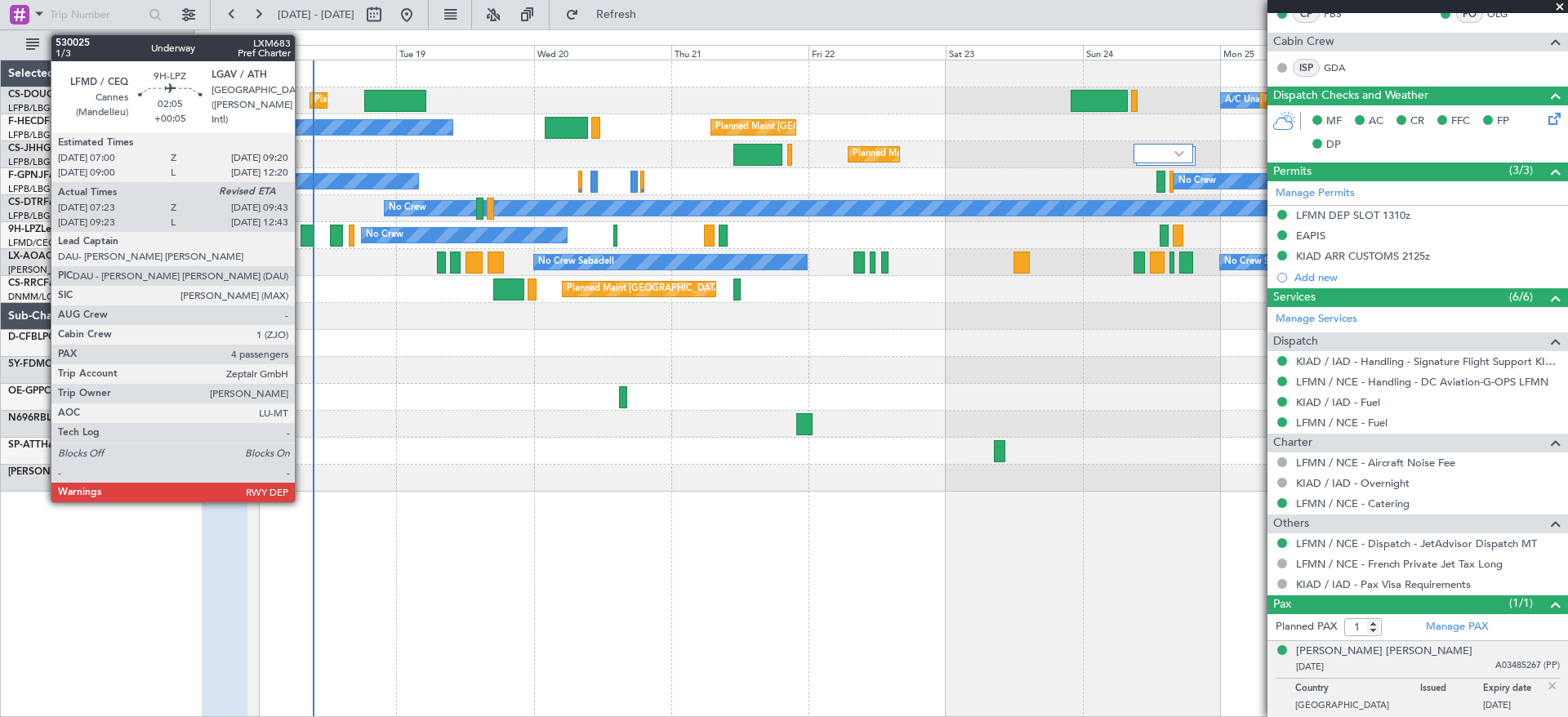
click at [302, 235] on div at bounding box center [307, 235] width 14 height 22
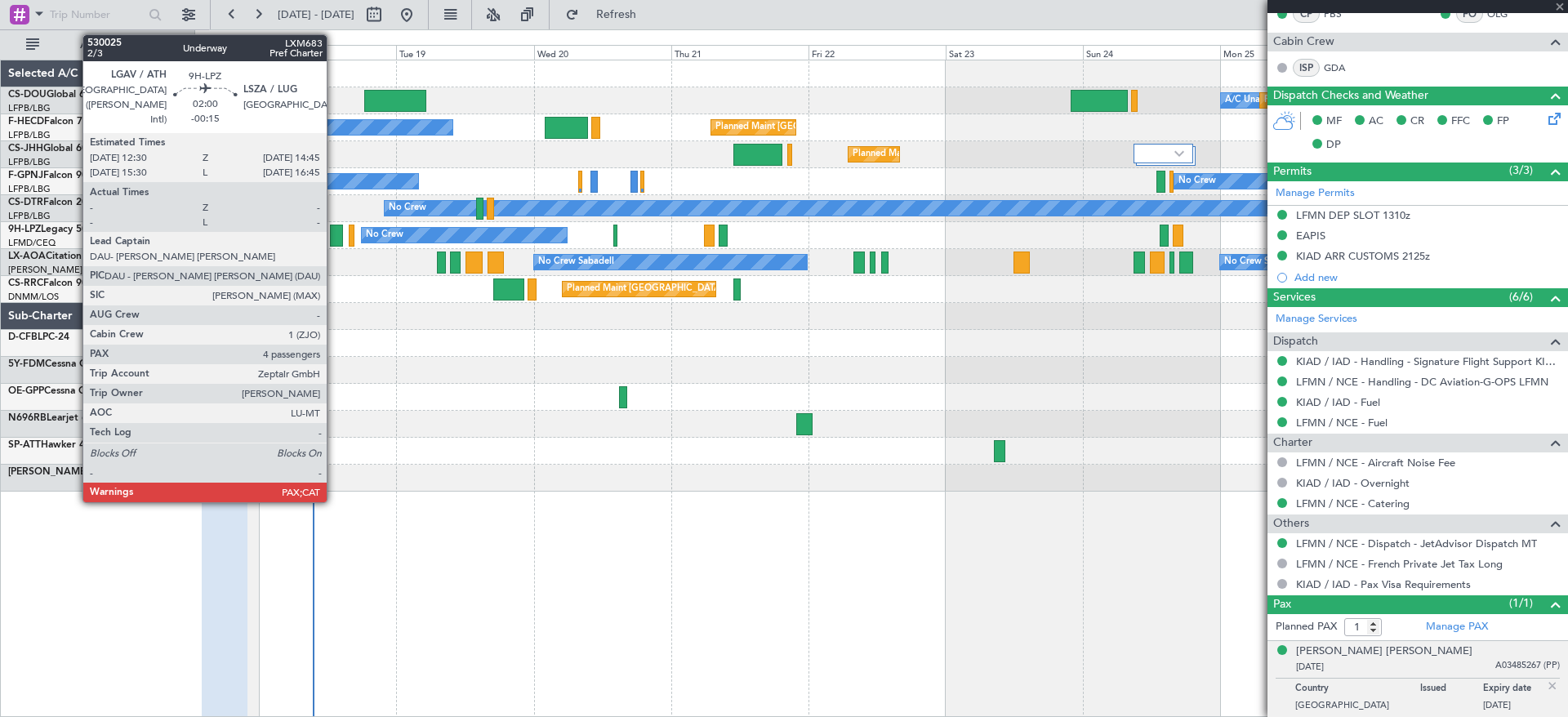
type input "07:33"
type input "4"
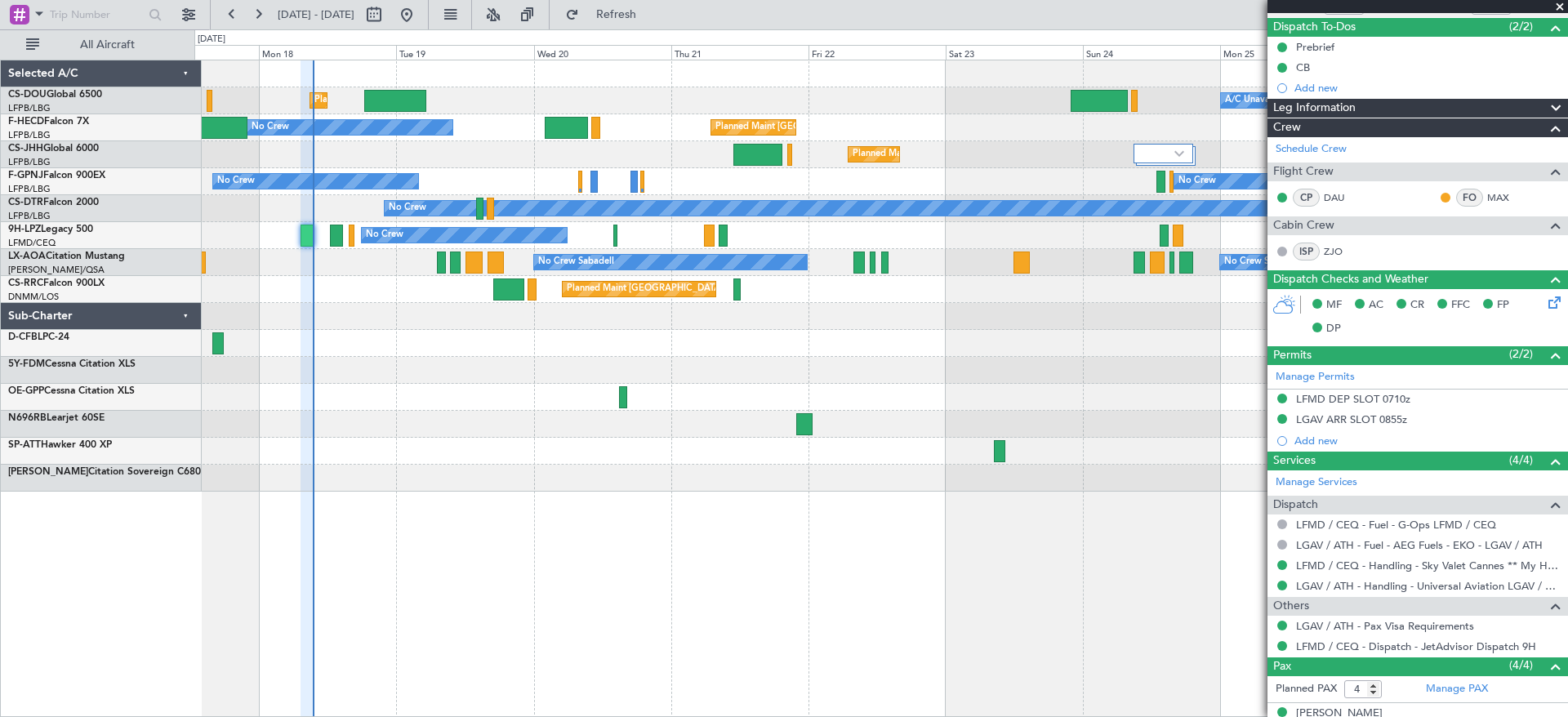
scroll to position [274, 0]
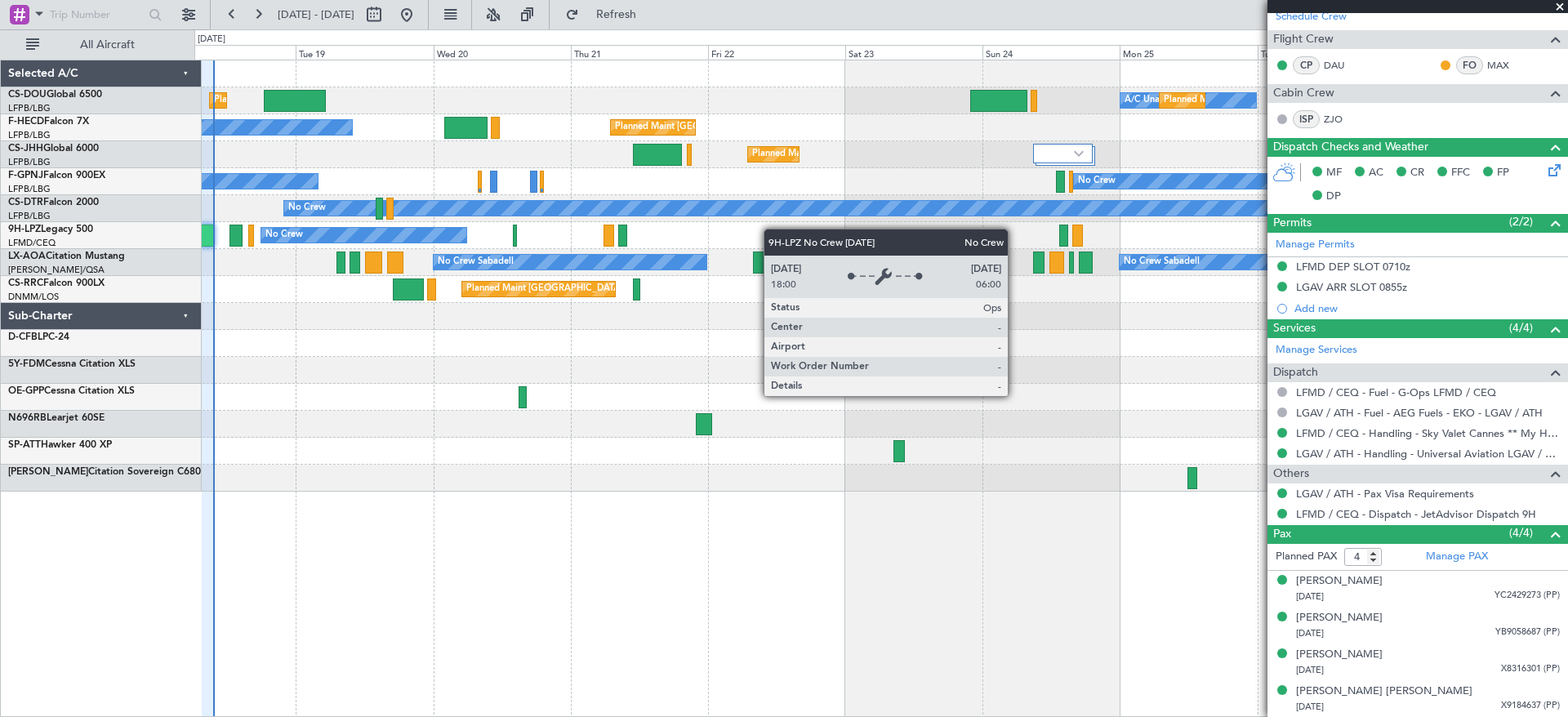
click at [292, 246] on div "Planned Maint [GEOGRAPHIC_DATA] ([GEOGRAPHIC_DATA]) A/C Unavailable Planned Mai…" at bounding box center [880, 276] width 1372 height 431
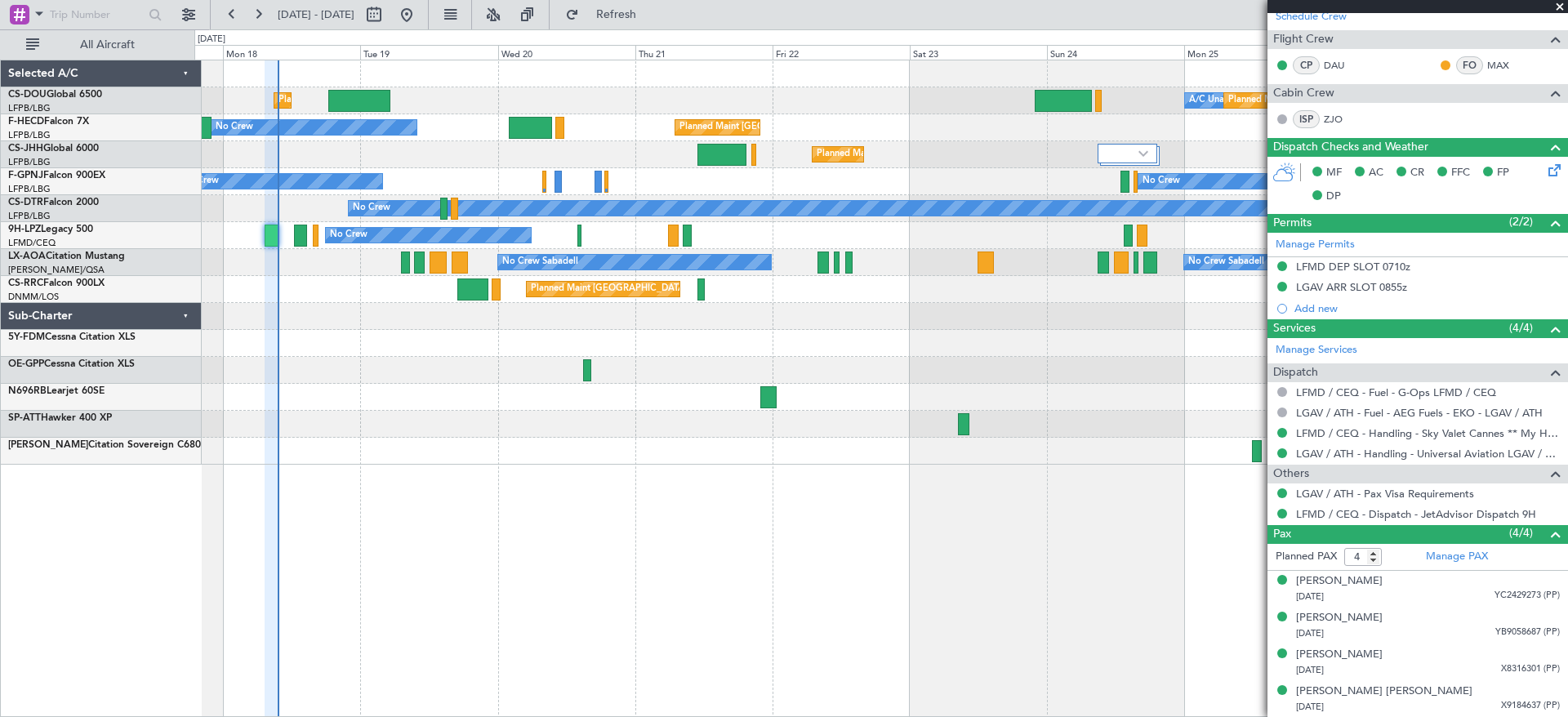
click at [444, 390] on div "Planned Maint [GEOGRAPHIC_DATA] ([GEOGRAPHIC_DATA]) A/C Unavailable Planned Mai…" at bounding box center [880, 262] width 1372 height 404
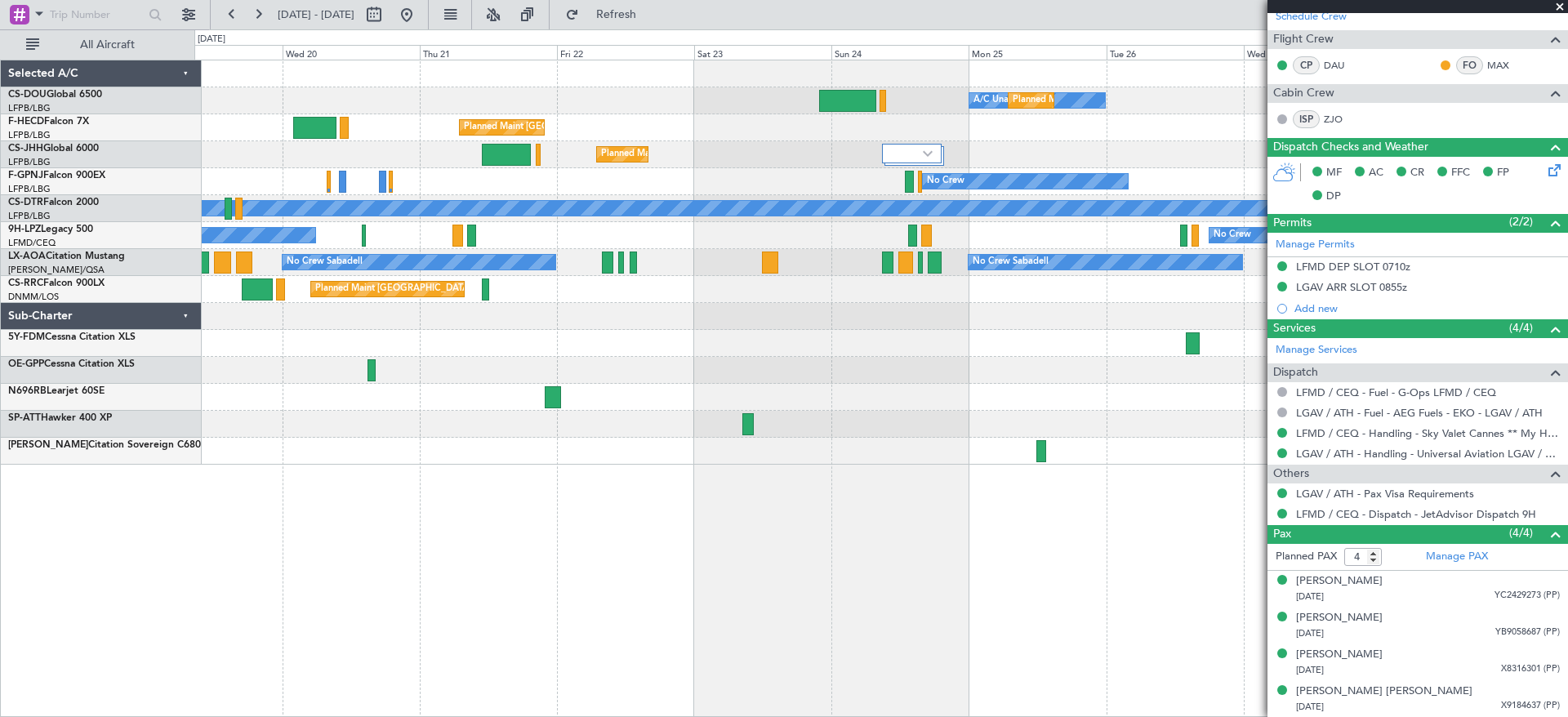
click at [824, 348] on div "A/C Unavailable Planned Maint [GEOGRAPHIC_DATA] ([GEOGRAPHIC_DATA]) Planned Mai…" at bounding box center [880, 262] width 1372 height 404
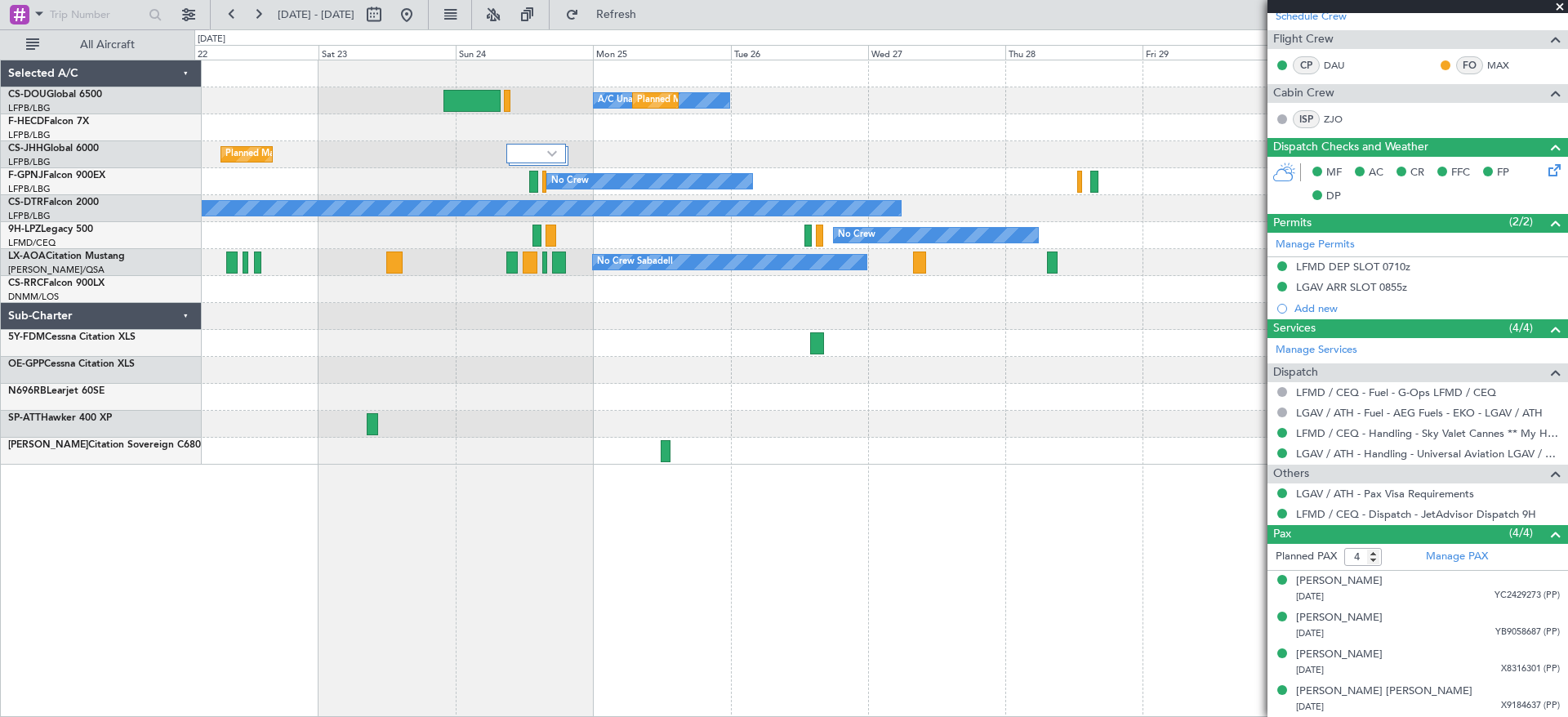
click at [619, 317] on div "A/C Unavailable Planned Maint [GEOGRAPHIC_DATA] ([GEOGRAPHIC_DATA]) Planned Mai…" at bounding box center [880, 262] width 1372 height 404
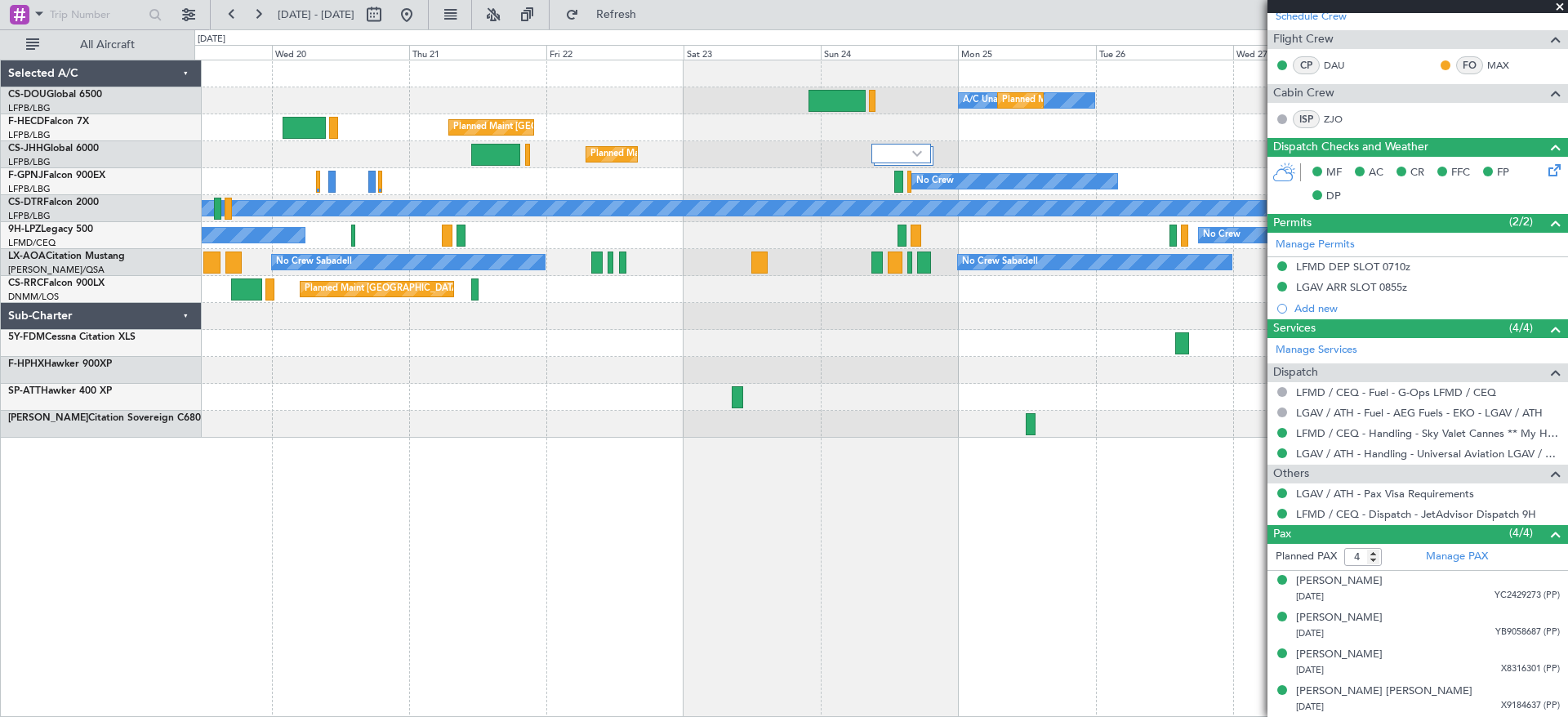
click at [911, 322] on div at bounding box center [880, 316] width 1372 height 27
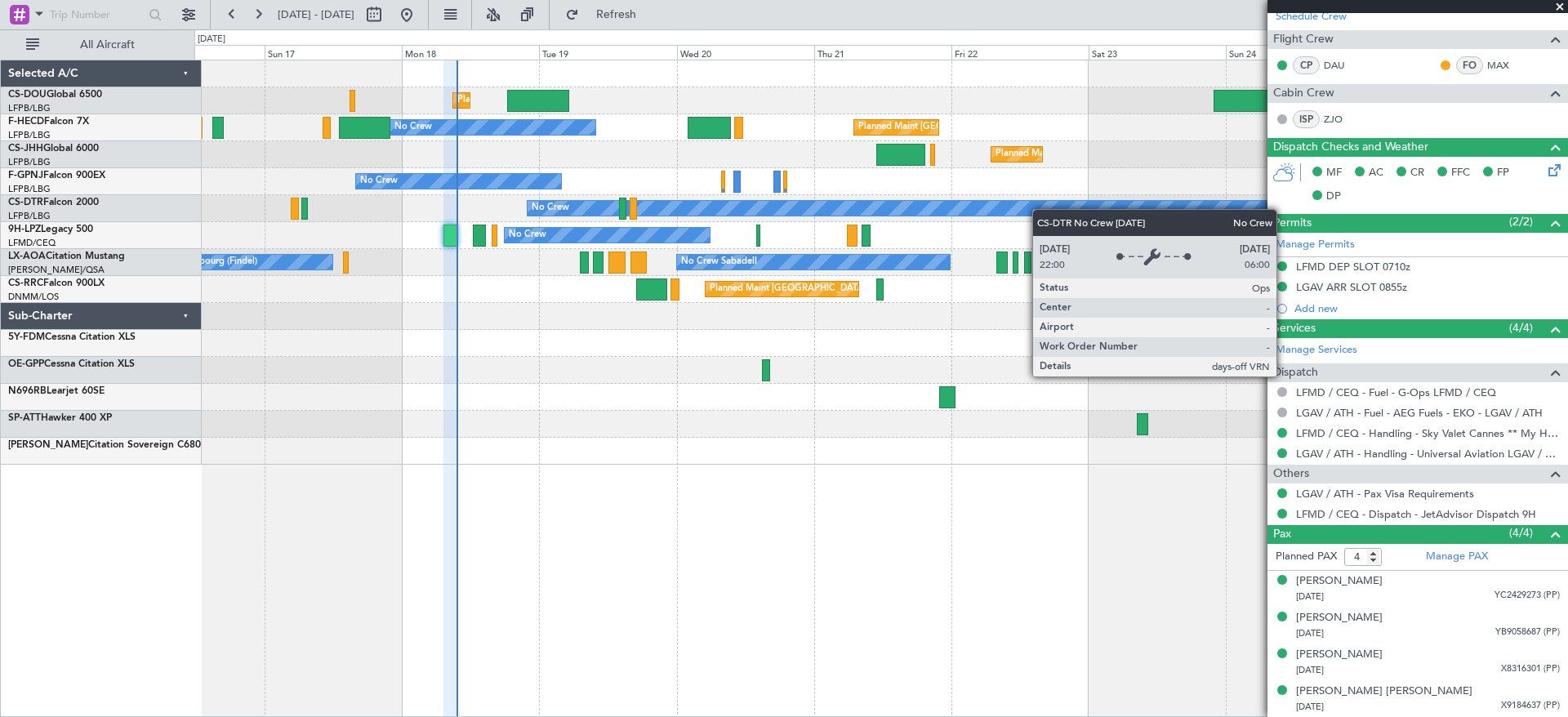
click at [1109, 215] on div "A/C Unavailable Planned Maint [GEOGRAPHIC_DATA] ([GEOGRAPHIC_DATA]) Planned Mai…" at bounding box center [880, 262] width 1372 height 404
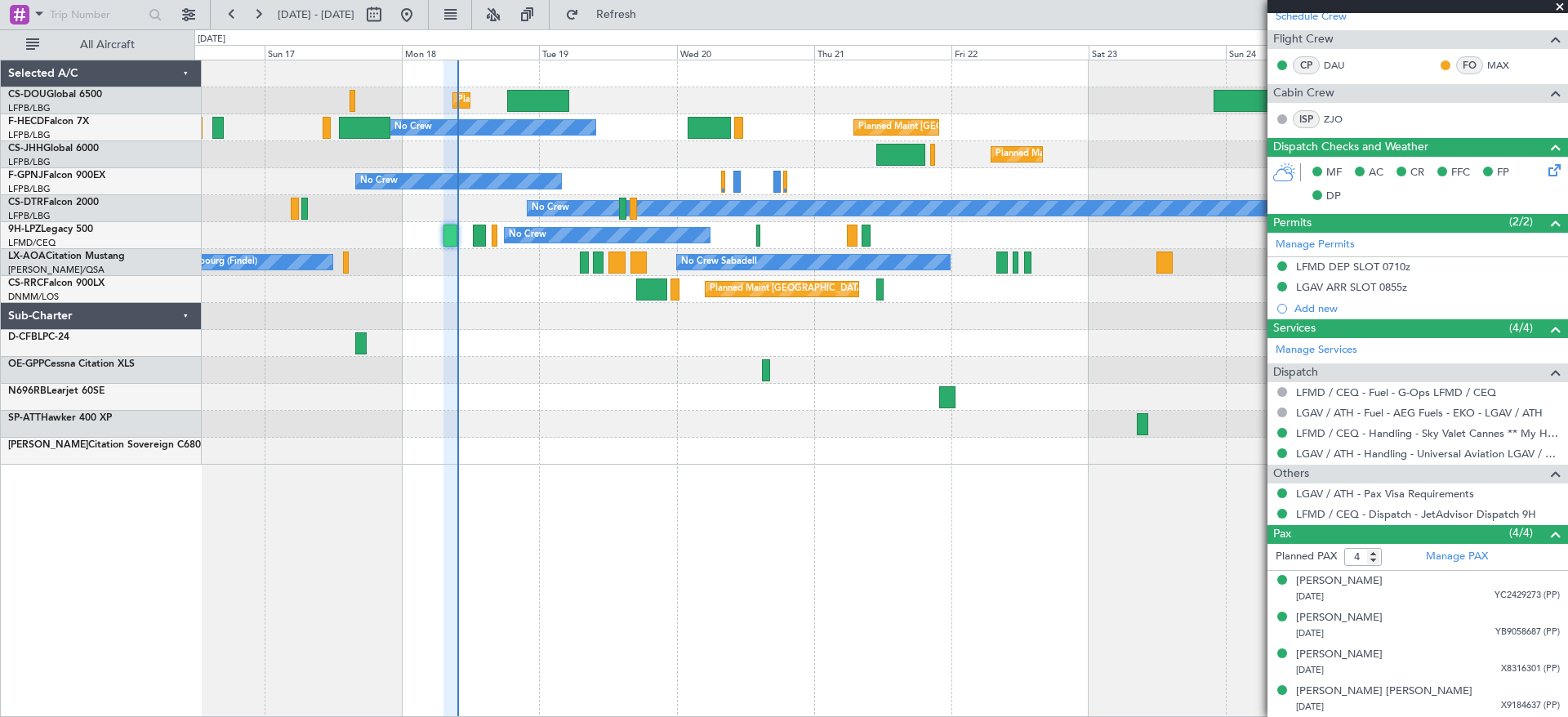
type input "09:36"
click at [774, 368] on div at bounding box center [880, 370] width 1372 height 27
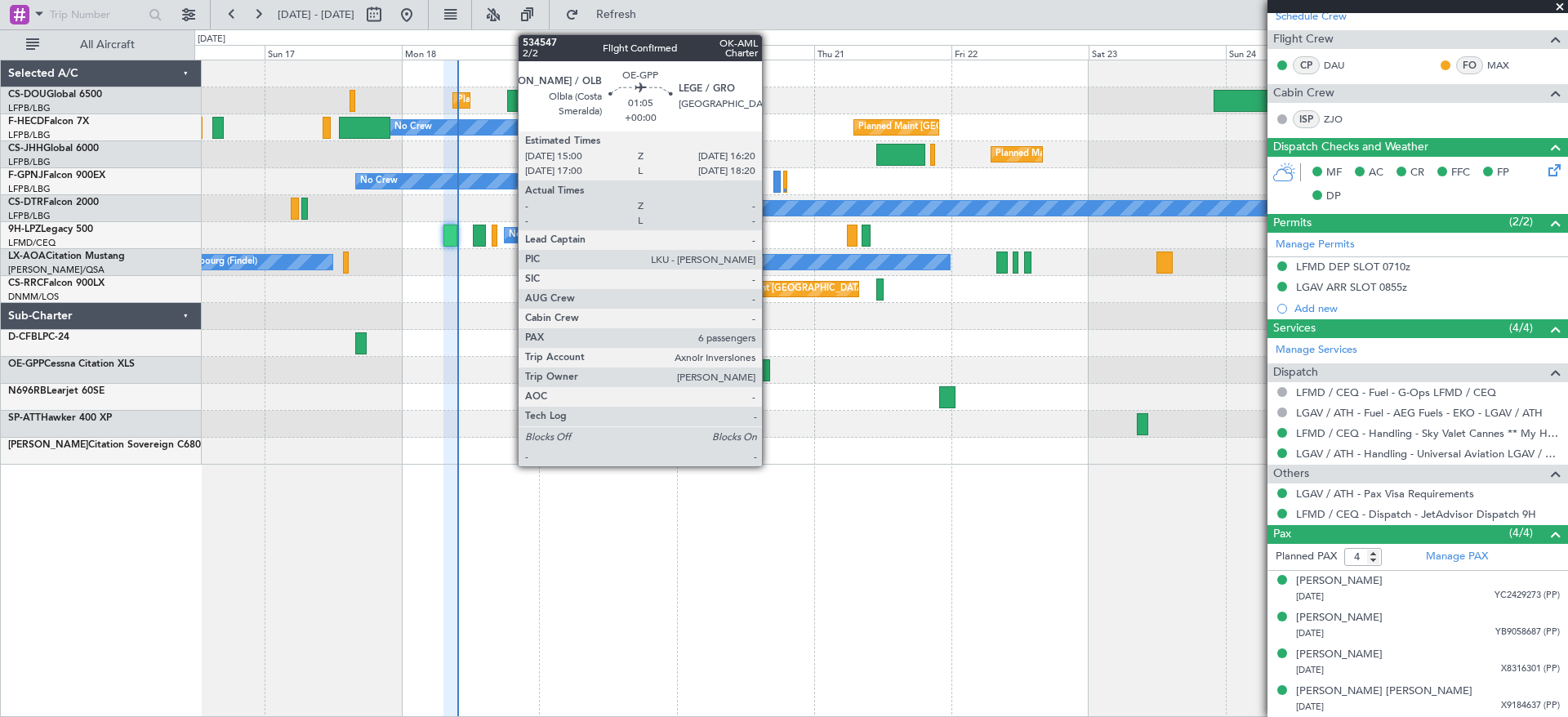
click at [766, 368] on div at bounding box center [766, 370] width 8 height 22
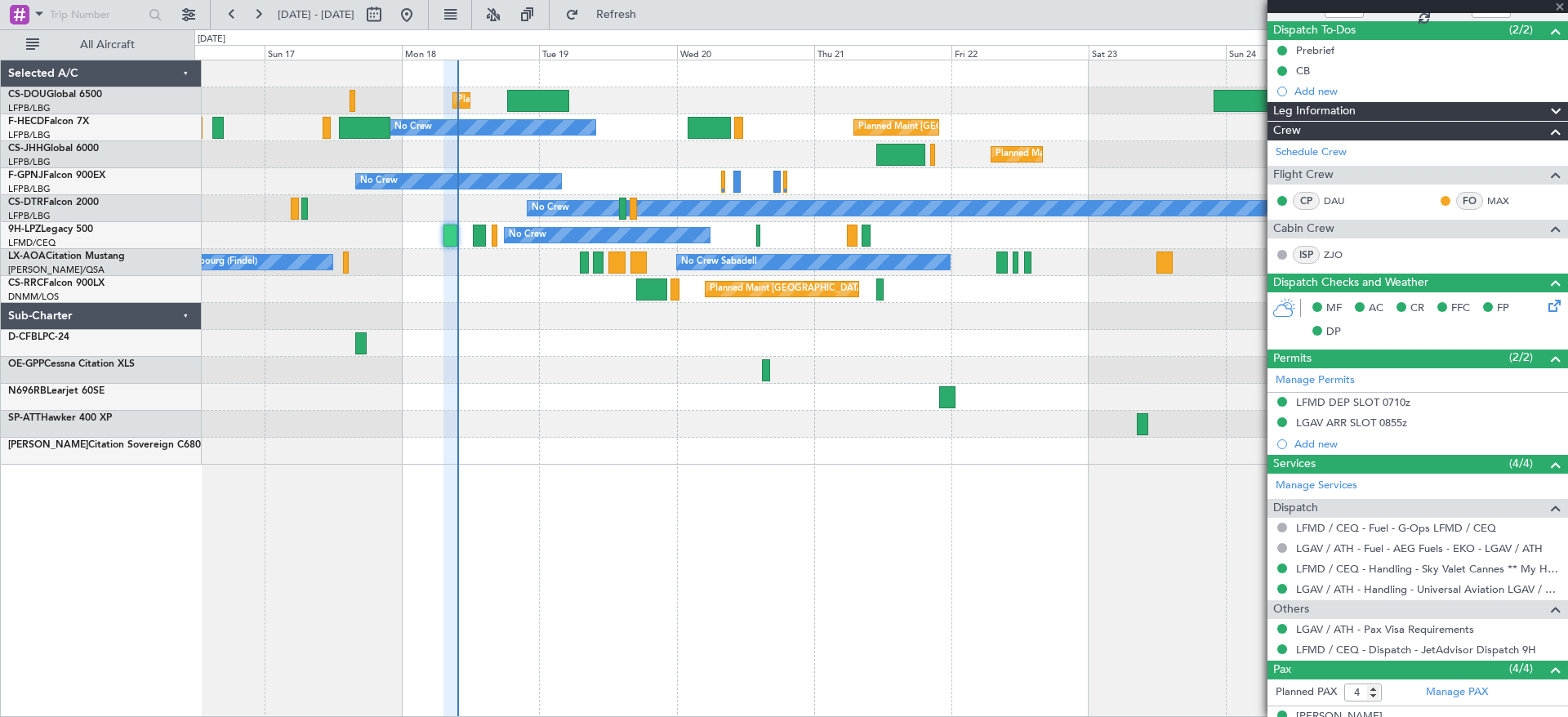
scroll to position [0, 0]
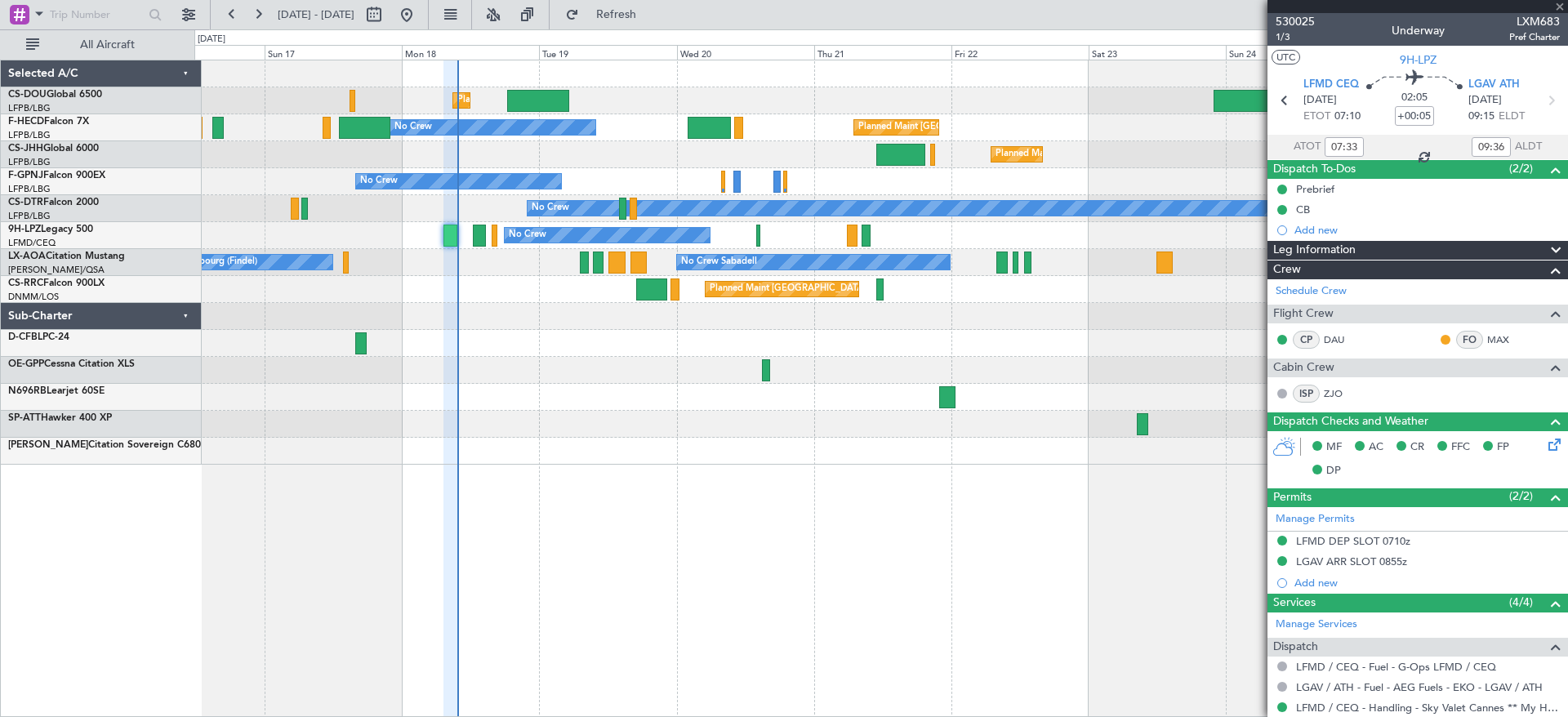
type input "6"
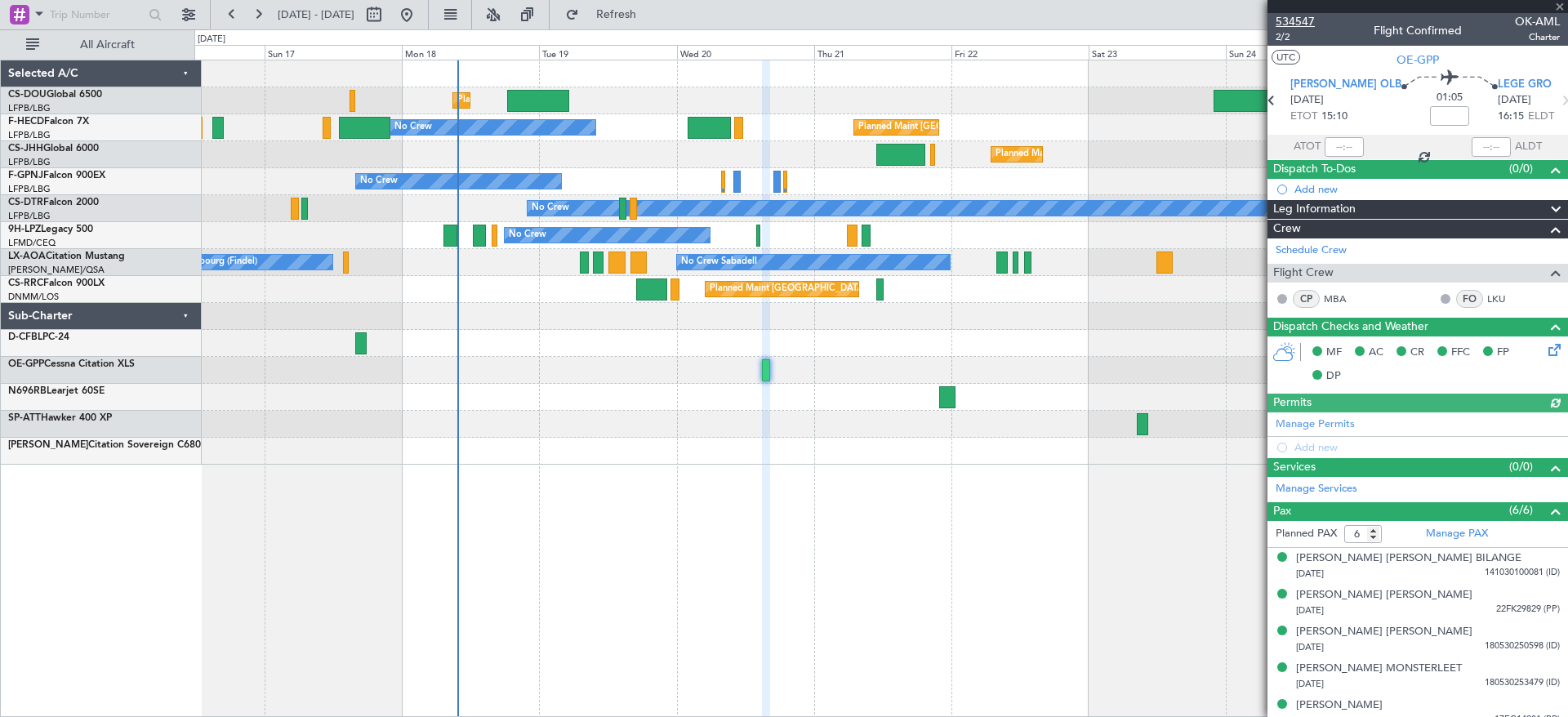
click at [1284, 17] on span "534547" at bounding box center [1295, 21] width 39 height 17
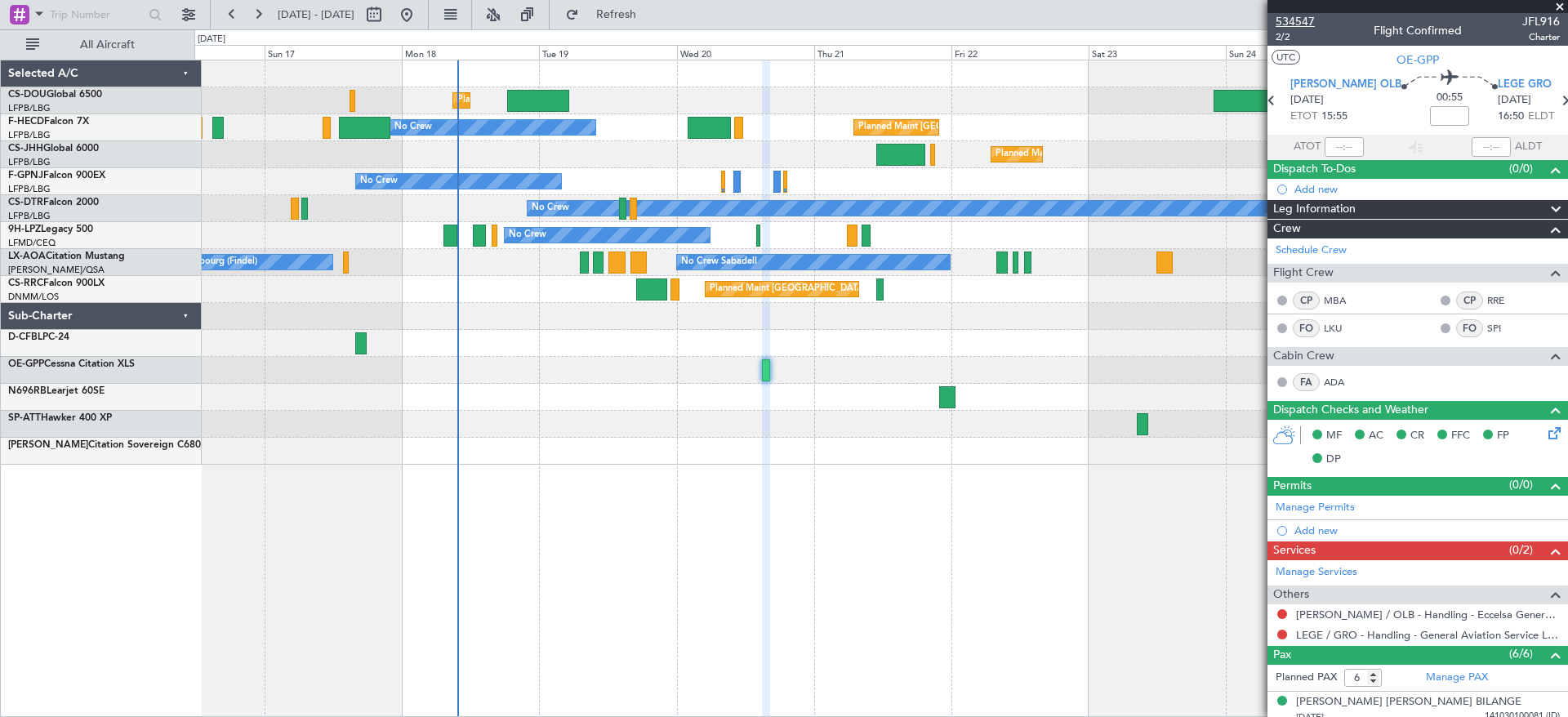
type input "-00:10"
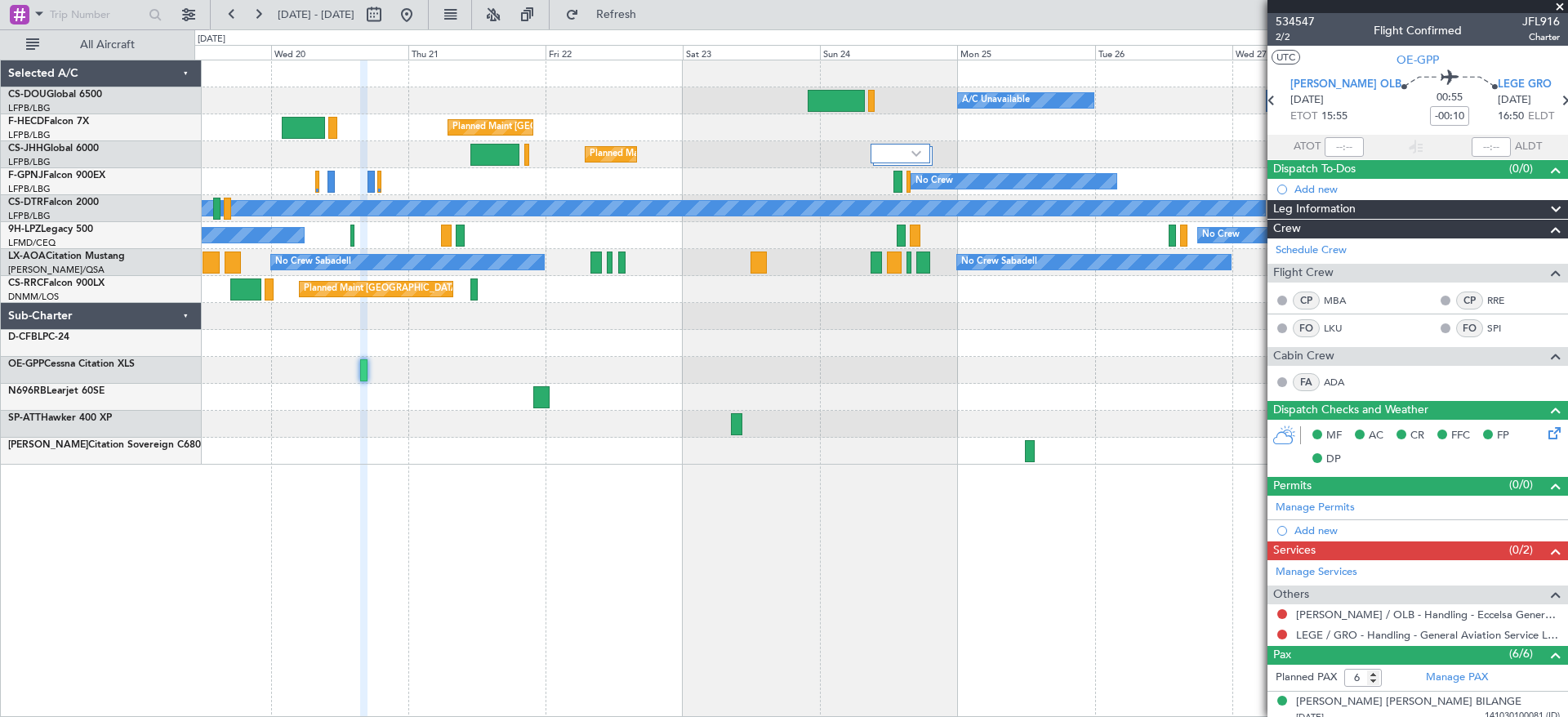
click at [444, 439] on div "Planned Maint [GEOGRAPHIC_DATA] ([GEOGRAPHIC_DATA]) A/C Unavailable Planned Mai…" at bounding box center [880, 262] width 1372 height 404
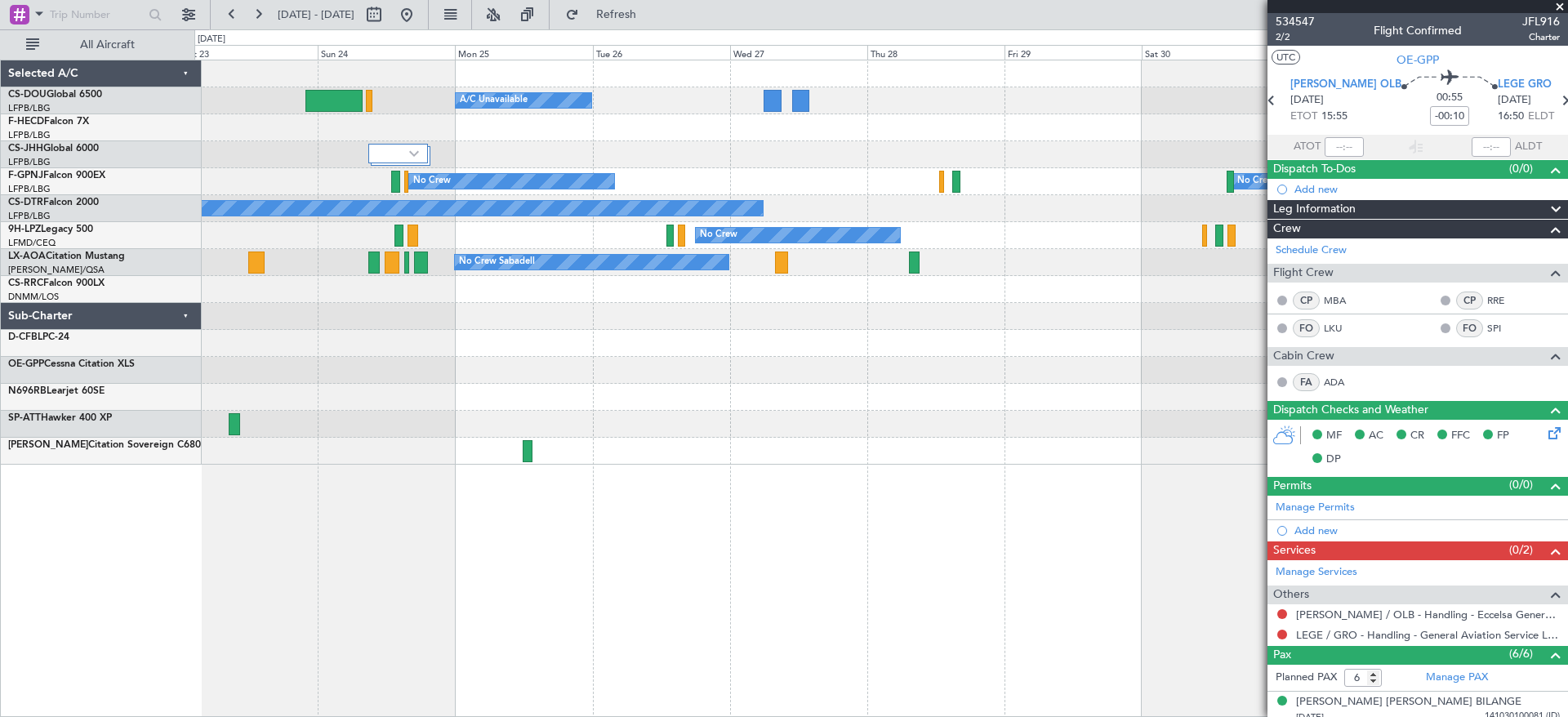
click at [420, 423] on div "Planned Maint [GEOGRAPHIC_DATA] ([GEOGRAPHIC_DATA]) A/C Unavailable Planned Mai…" at bounding box center [880, 262] width 1372 height 404
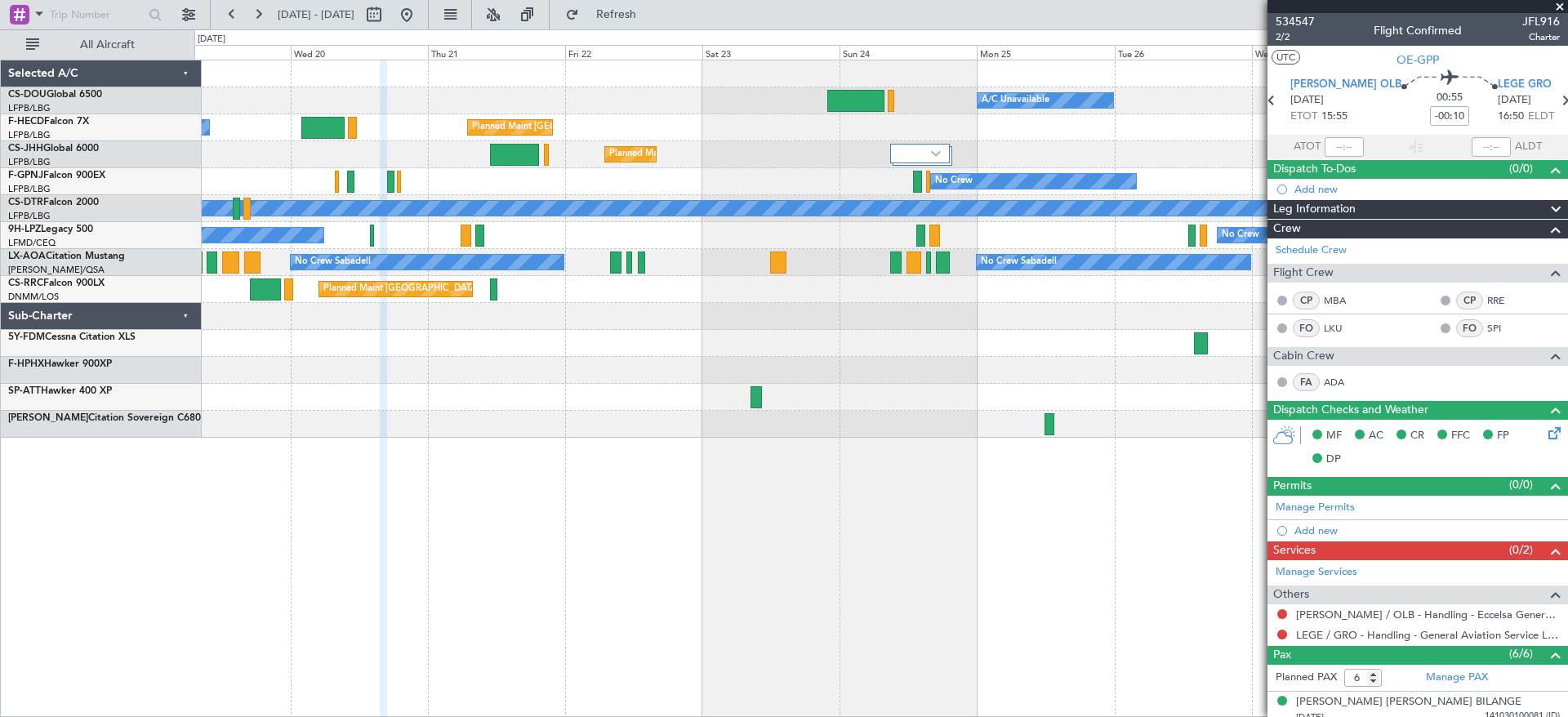
click at [932, 396] on div "Planned Maint [GEOGRAPHIC_DATA] ([GEOGRAPHIC_DATA]) A/C Unavailable Planned Mai…" at bounding box center [880, 249] width 1372 height 377
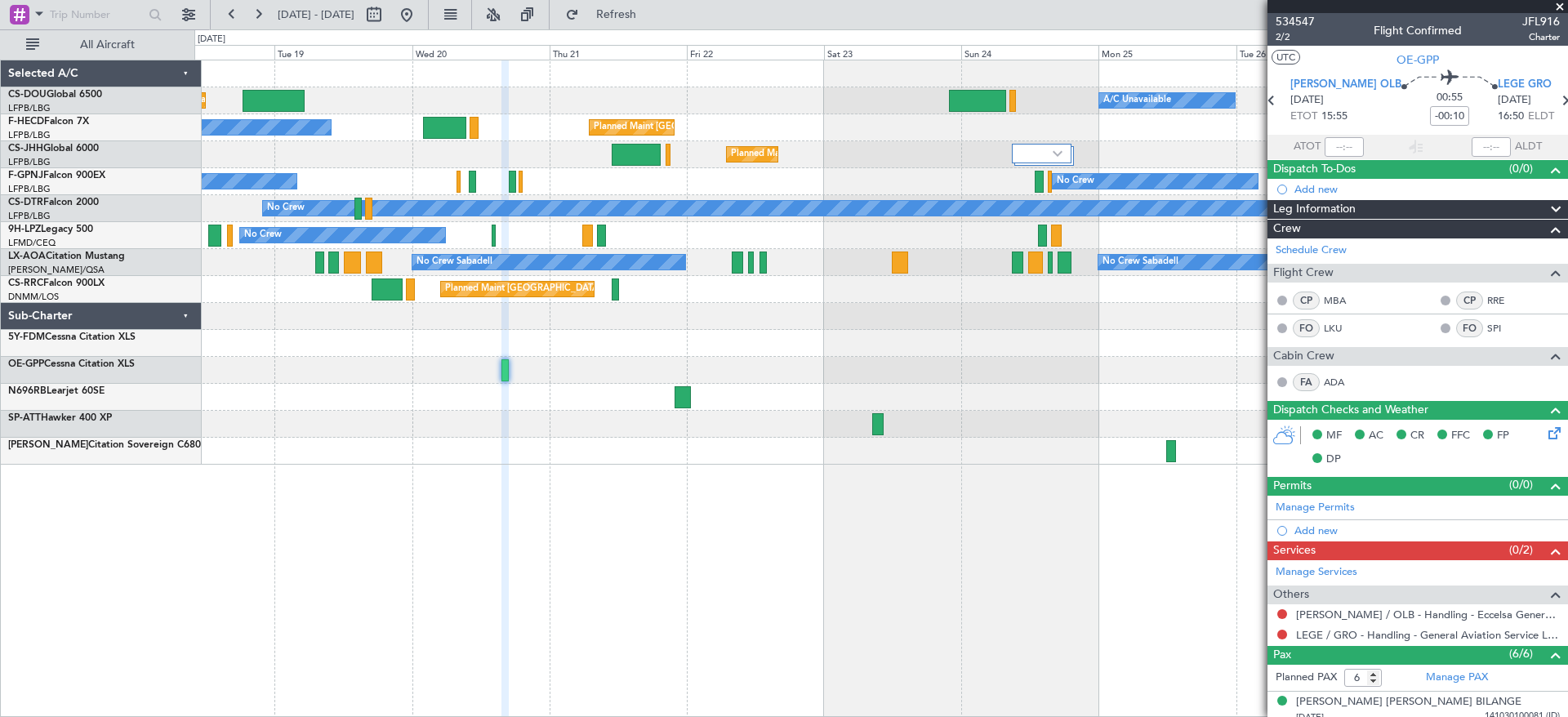
click at [614, 483] on div "Planned Maint [GEOGRAPHIC_DATA] ([GEOGRAPHIC_DATA]) A/C Unavailable Planned Mai…" at bounding box center [881, 388] width 1373 height 658
